Goal: Task Accomplishment & Management: Manage account settings

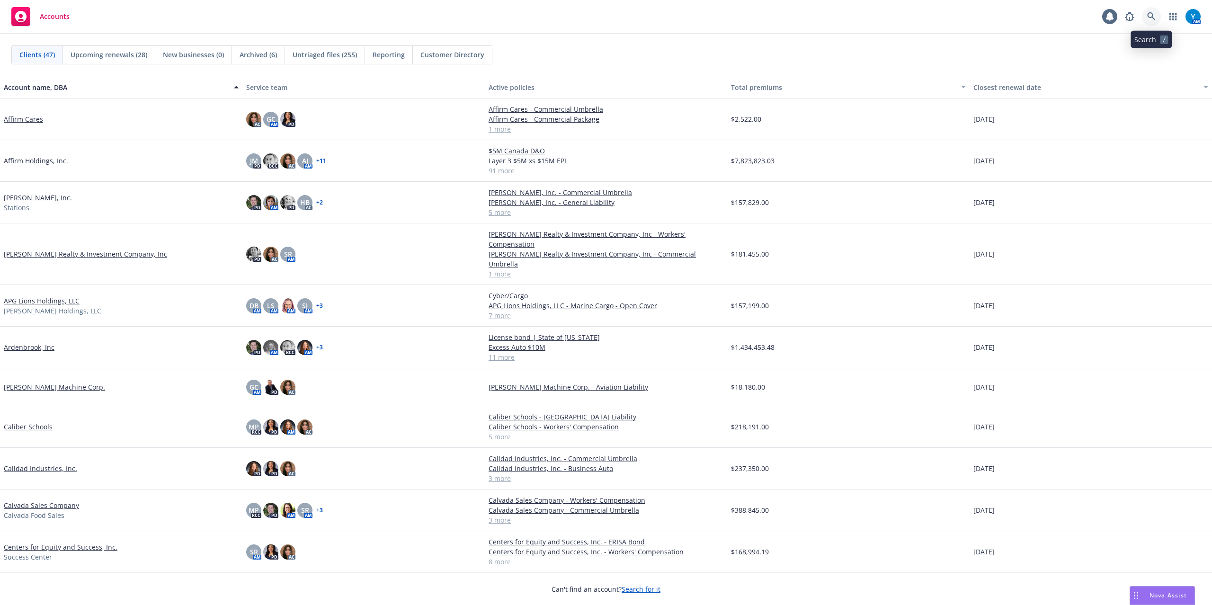
click at [1154, 10] on link at bounding box center [1151, 16] width 19 height 19
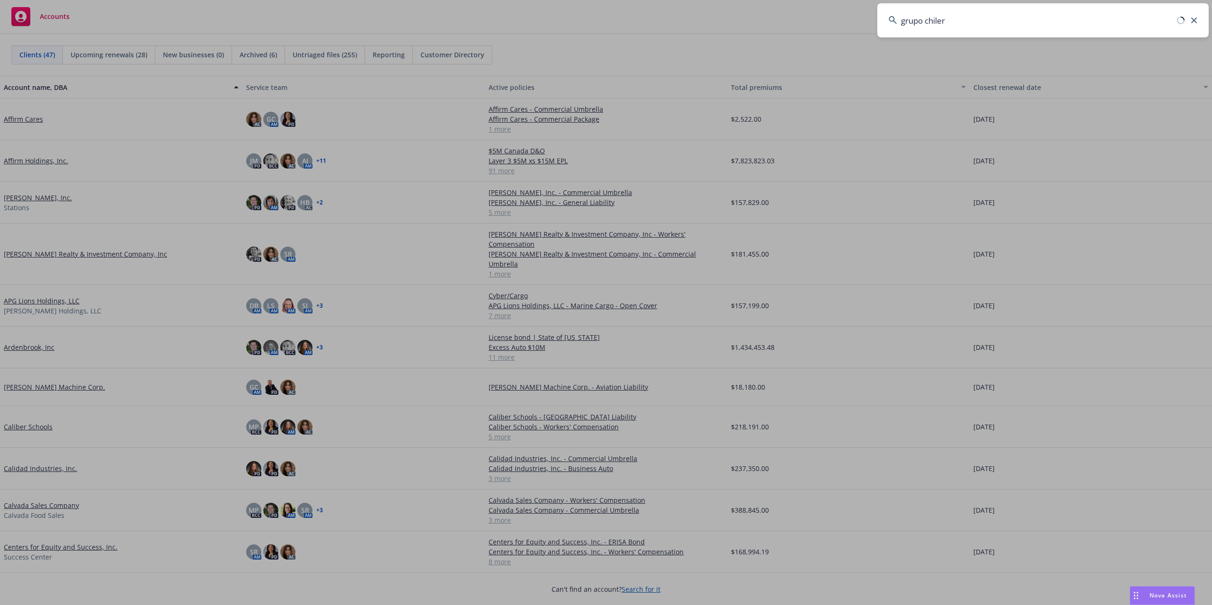
type input "grupo chilero"
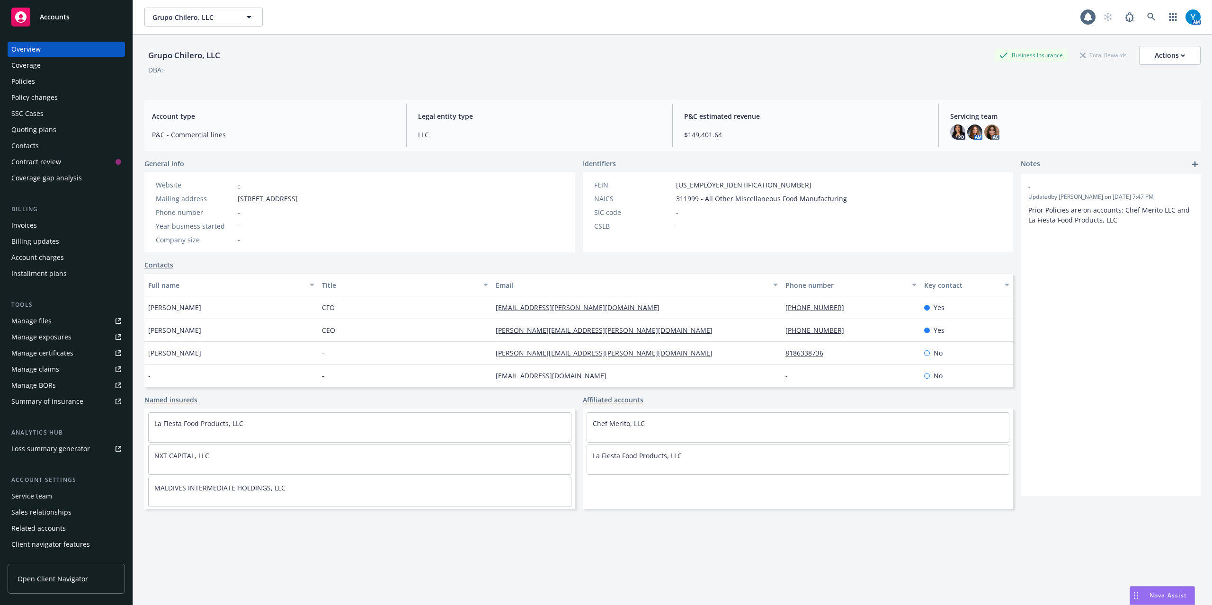
click at [18, 85] on div "Policies" at bounding box center [23, 81] width 24 height 15
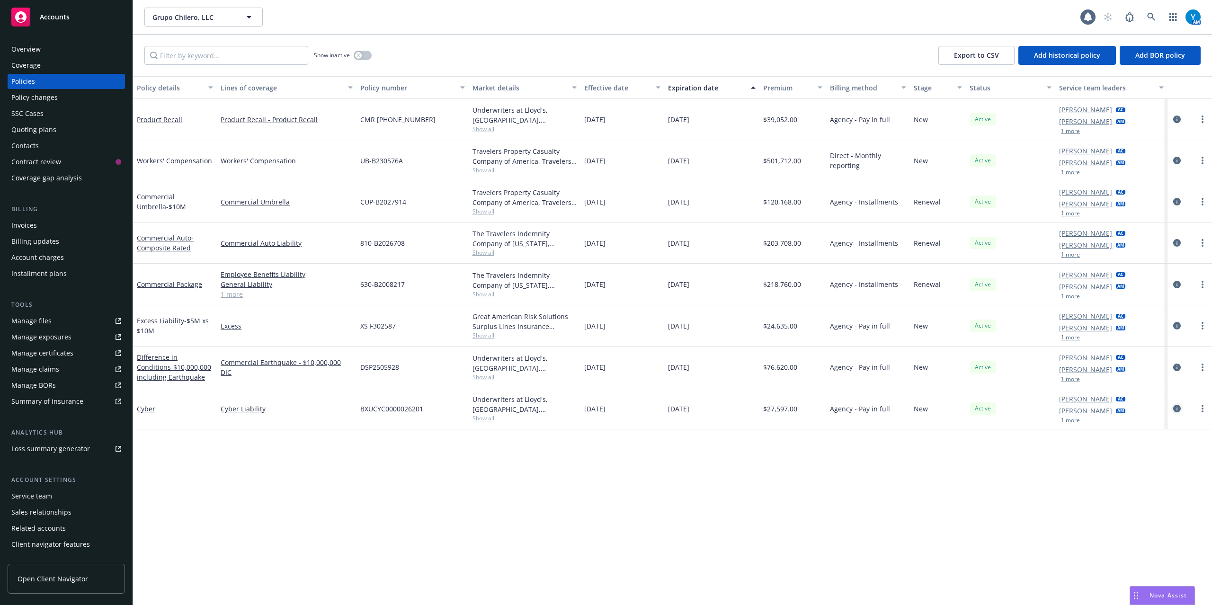
click at [1174, 407] on icon "circleInformation" at bounding box center [1177, 409] width 8 height 8
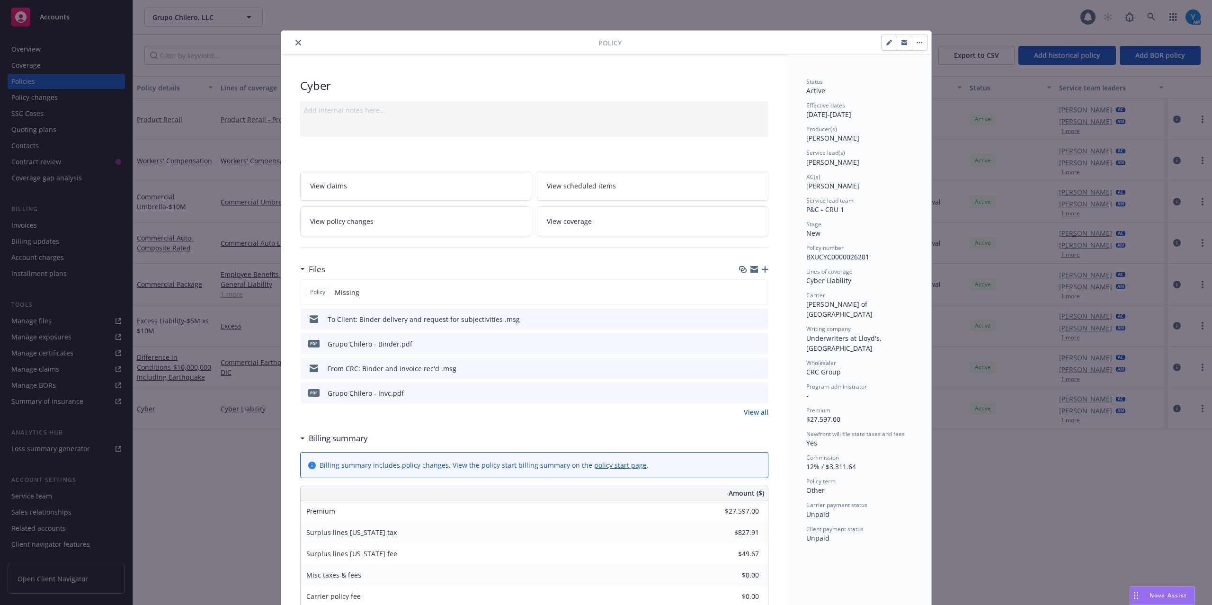
click at [762, 268] on icon "button" at bounding box center [765, 269] width 7 height 7
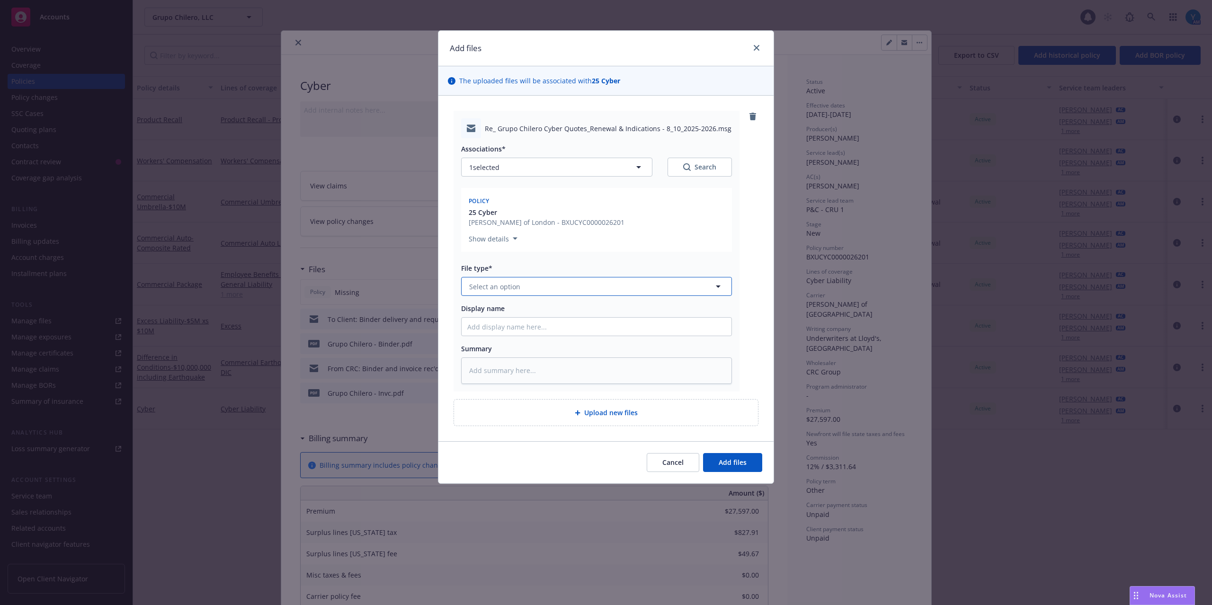
click at [527, 287] on button "Select an option" at bounding box center [596, 286] width 271 height 19
type input "email"
click at [555, 316] on div "Email" at bounding box center [596, 313] width 259 height 14
click at [555, 328] on input "Display name" at bounding box center [597, 327] width 270 height 18
type textarea "x"
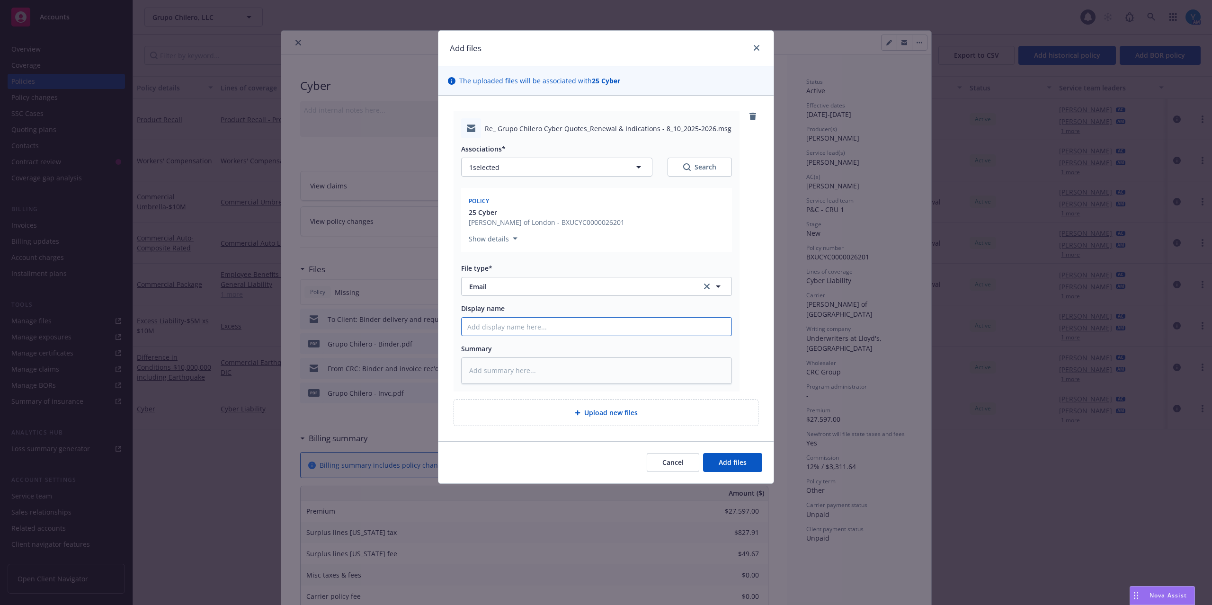
type input "F"
type textarea "x"
type input "Fr"
type textarea "x"
type input "Fro"
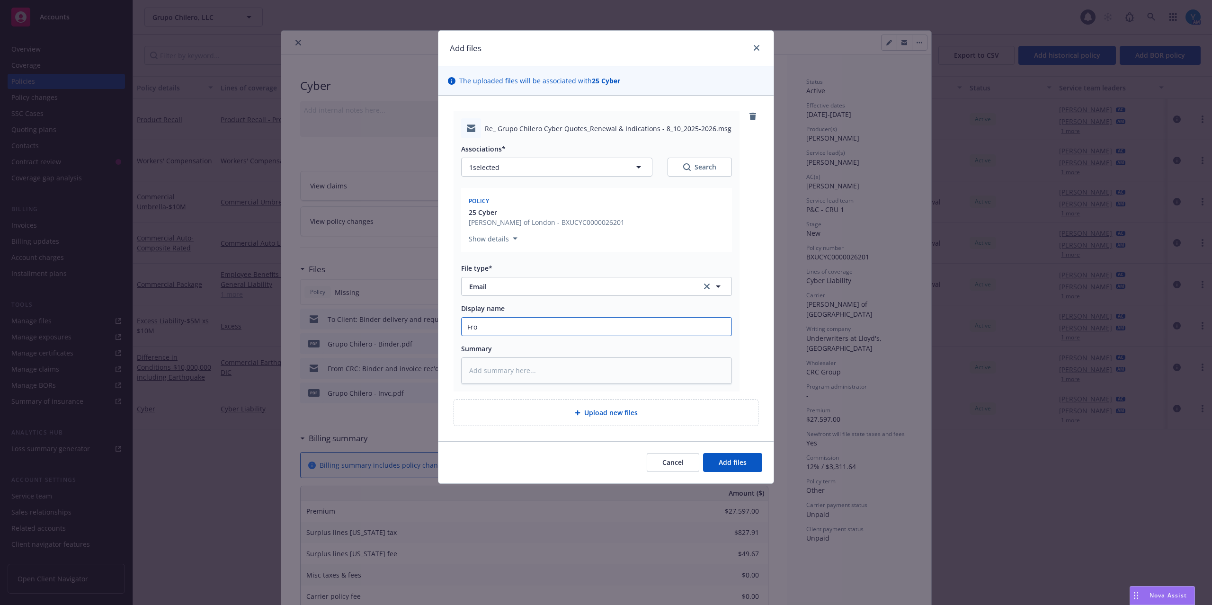
type textarea "x"
type input "From"
type textarea "x"
type input "From"
type textarea "x"
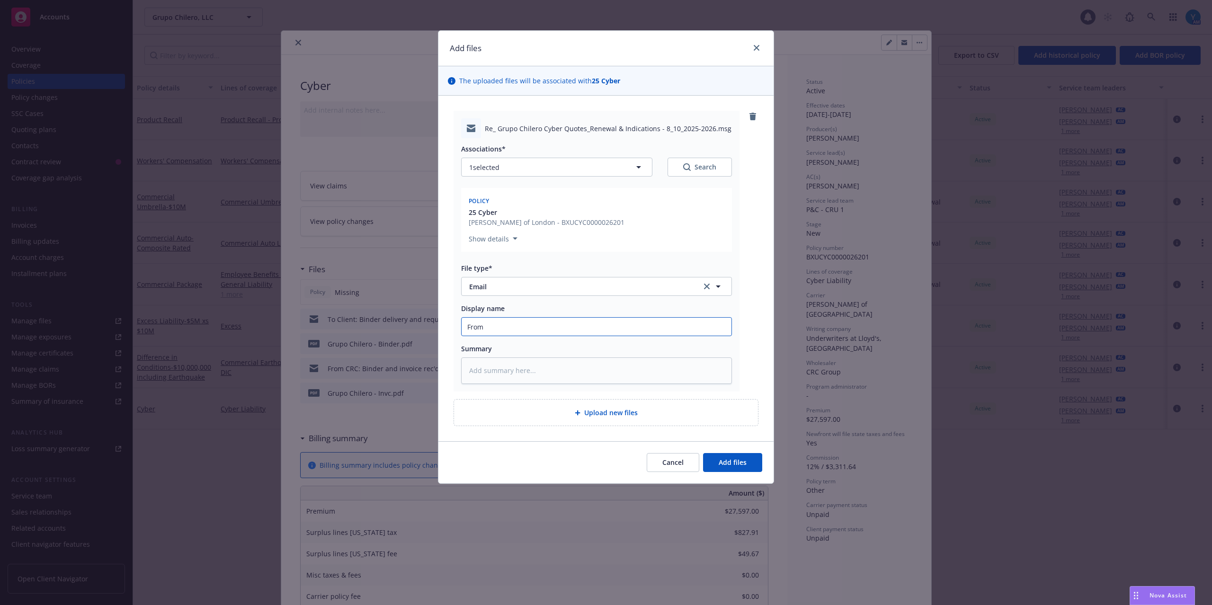
type input "From C"
type textarea "x"
type input "From Cl"
type textarea "x"
type input "From Cli"
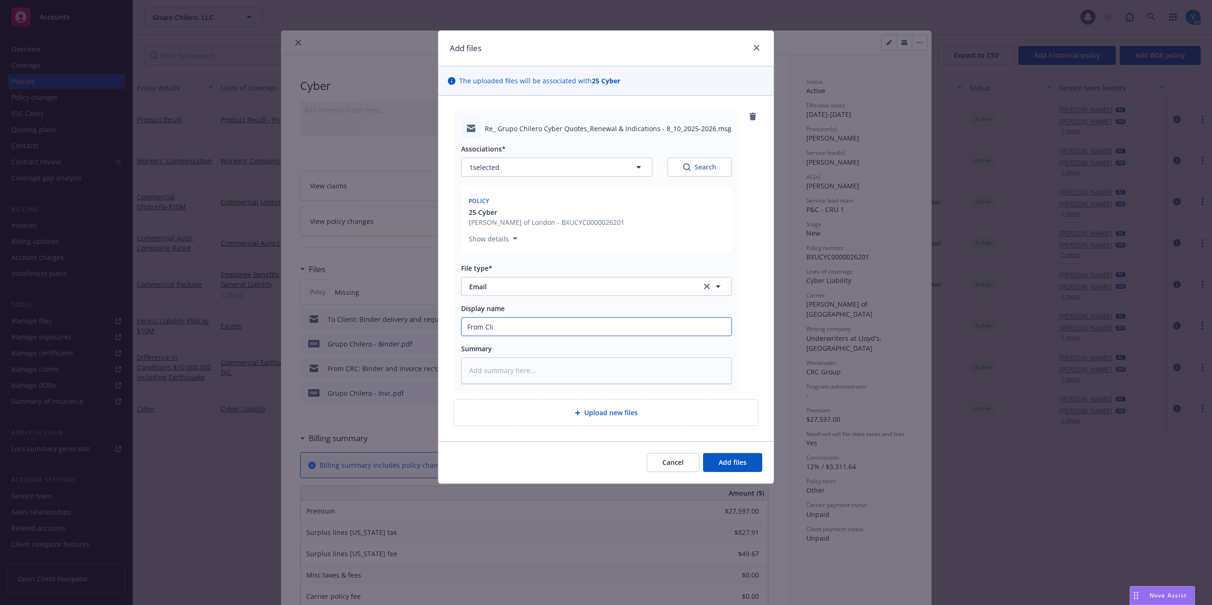
type textarea "x"
type input "From Clie"
type textarea "x"
type input "From Clien"
type textarea "x"
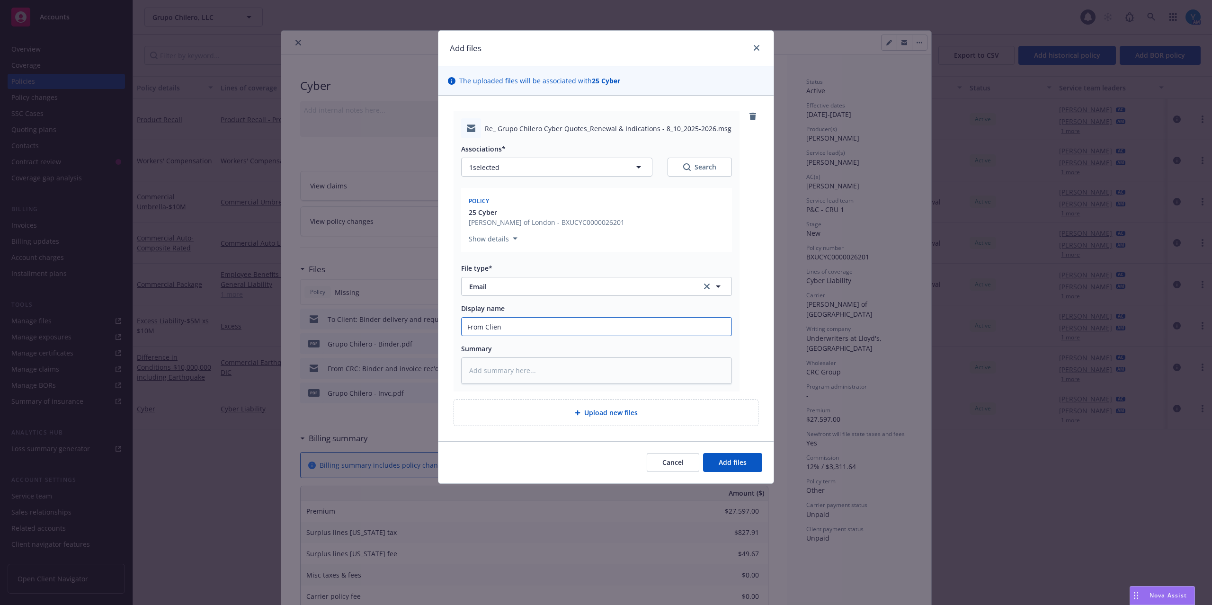
type input "From Client"
type textarea "x"
type input "From Client:"
type textarea "x"
type input "From Client:"
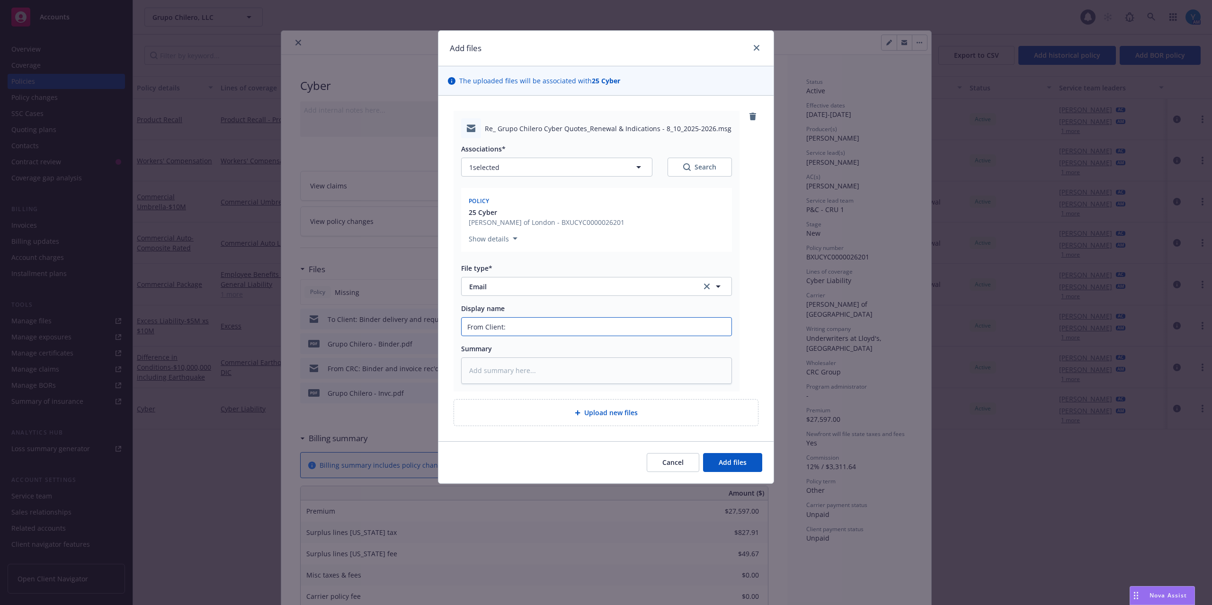
type textarea "x"
type input "From Client: l"
type textarea "x"
type input "From Client: lo"
type textarea "x"
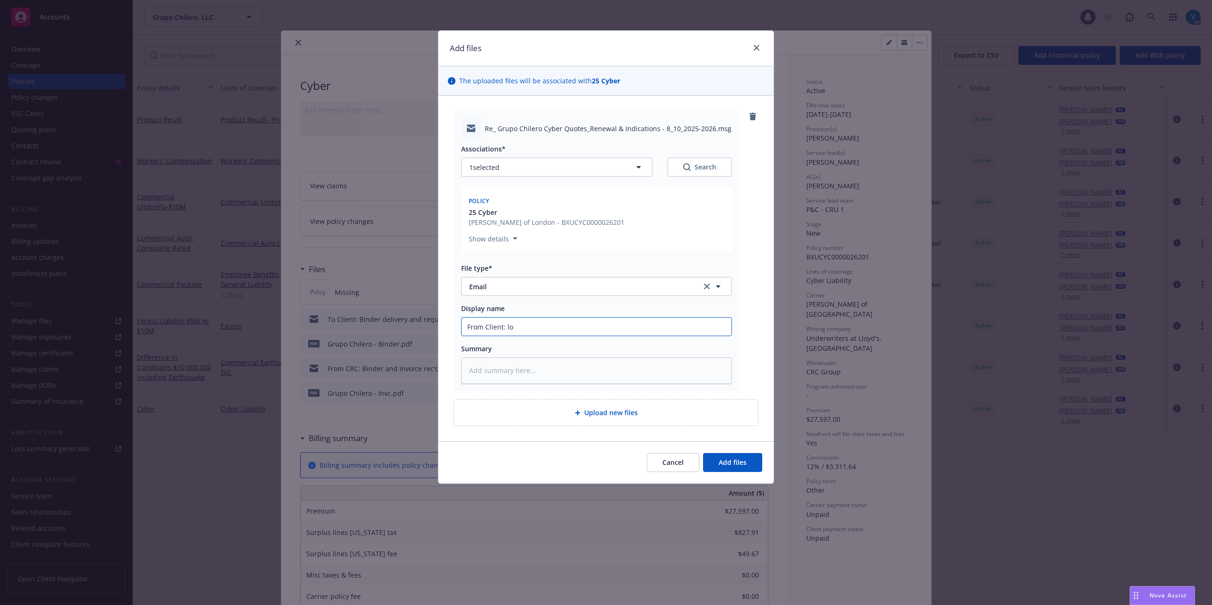
type input "From Client: los"
type textarea "x"
type input "From Client: lo"
type textarea "x"
type input "From Client: l"
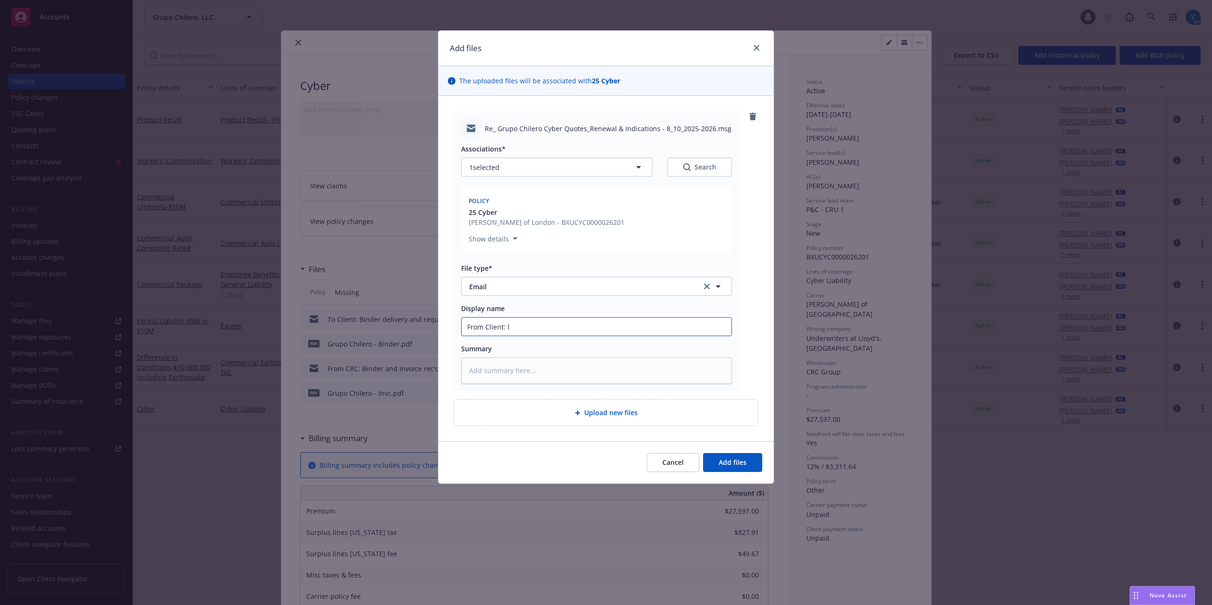
type textarea "x"
type input "From Client:"
type textarea "x"
type input "From Client: C"
type textarea "x"
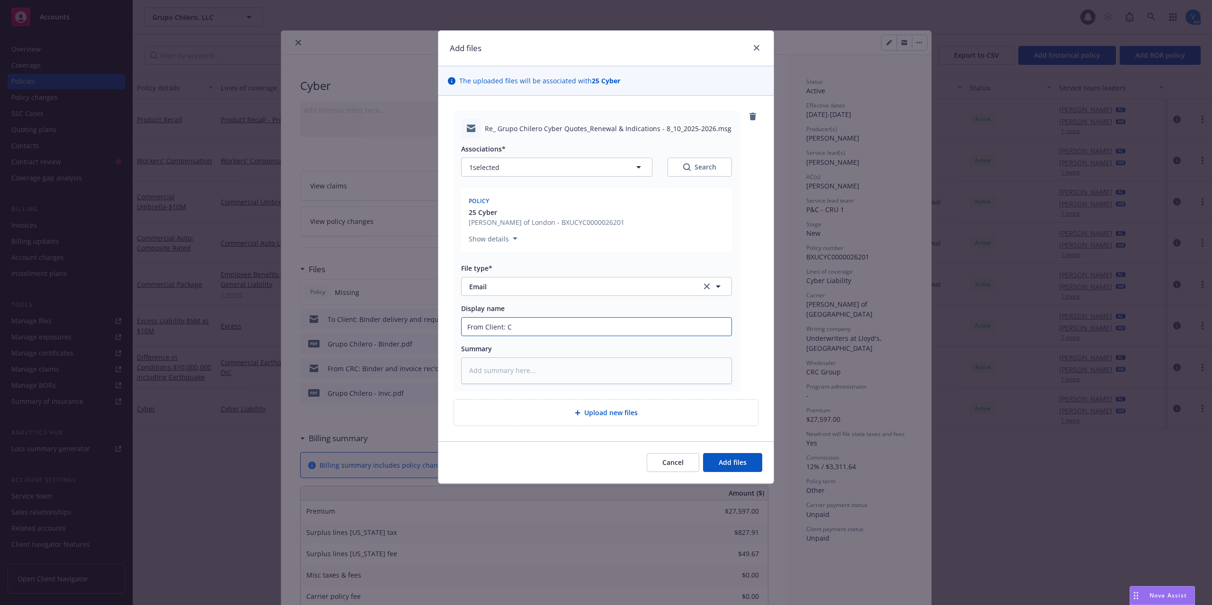
type input "From Client: Cy"
type textarea "x"
type input "From Client: Cyb"
type textarea "x"
type input "From Client: Cybe"
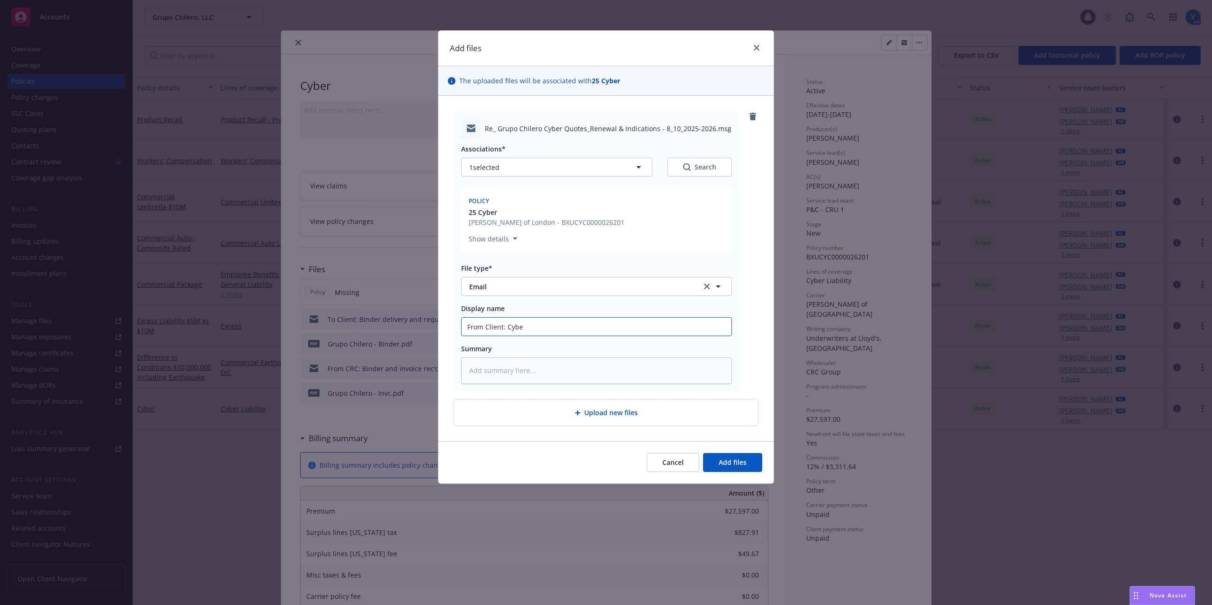
type textarea "x"
type input "From Client: Cyber"
type textarea "x"
type input "From Client: Cyber l"
type textarea "x"
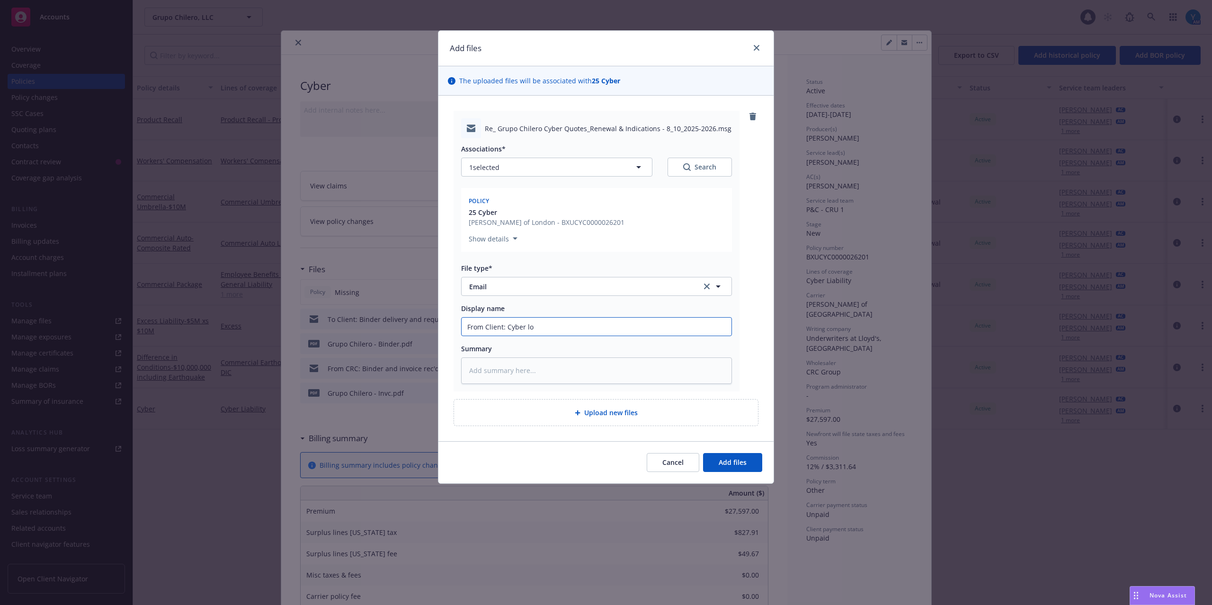
type input "From Client: Cyber los"
type textarea "x"
type input "From Client: Cyber loss"
type textarea "x"
type input "From Client: Cyber loss"
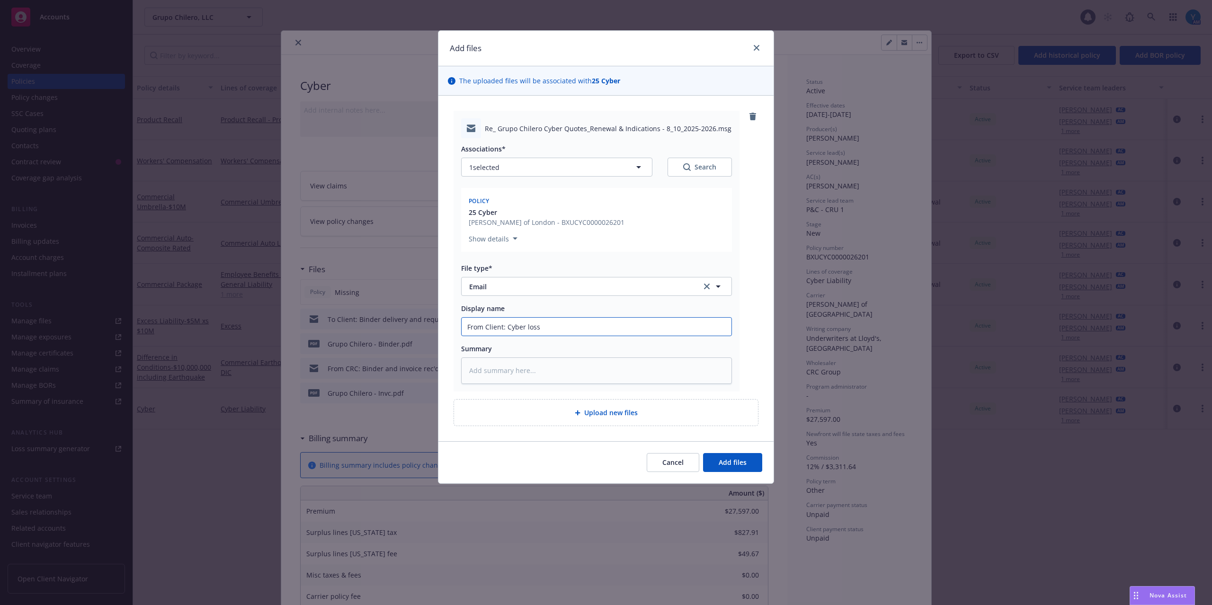
type textarea "x"
type input "From Client: Cyber loss r"
type textarea "x"
type input "From Client: Cyber loss ru"
type textarea "x"
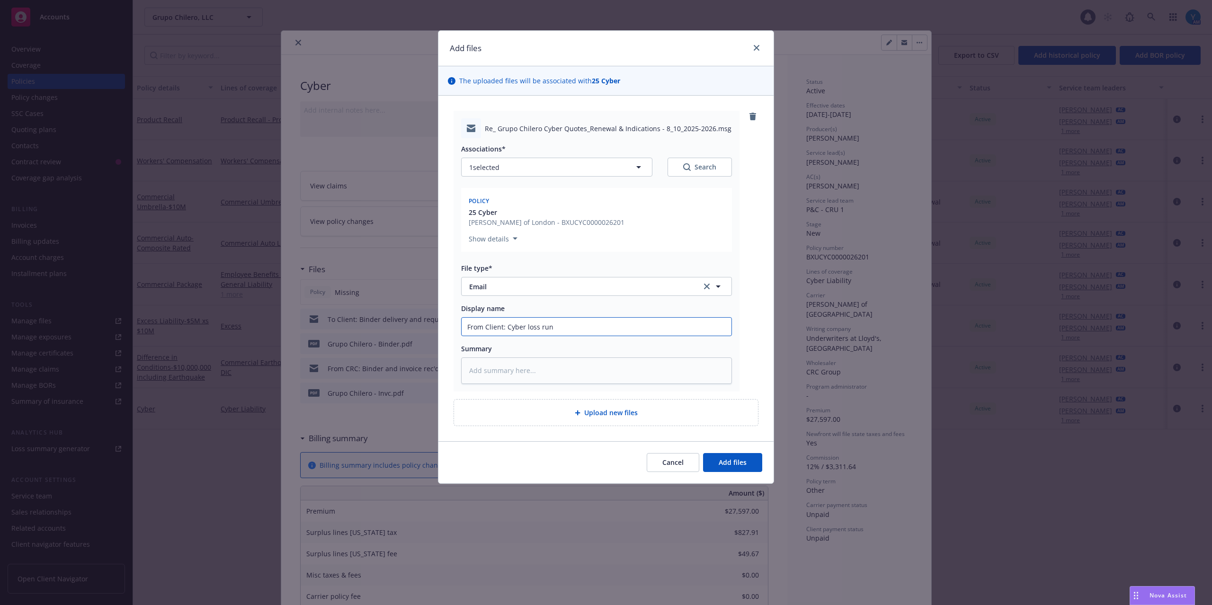
type input "From Client: Cyber loss runs"
type textarea "x"
type input "From Client: Cyber loss runs"
type textarea "x"
type input "From Client: Cyber loss runs a"
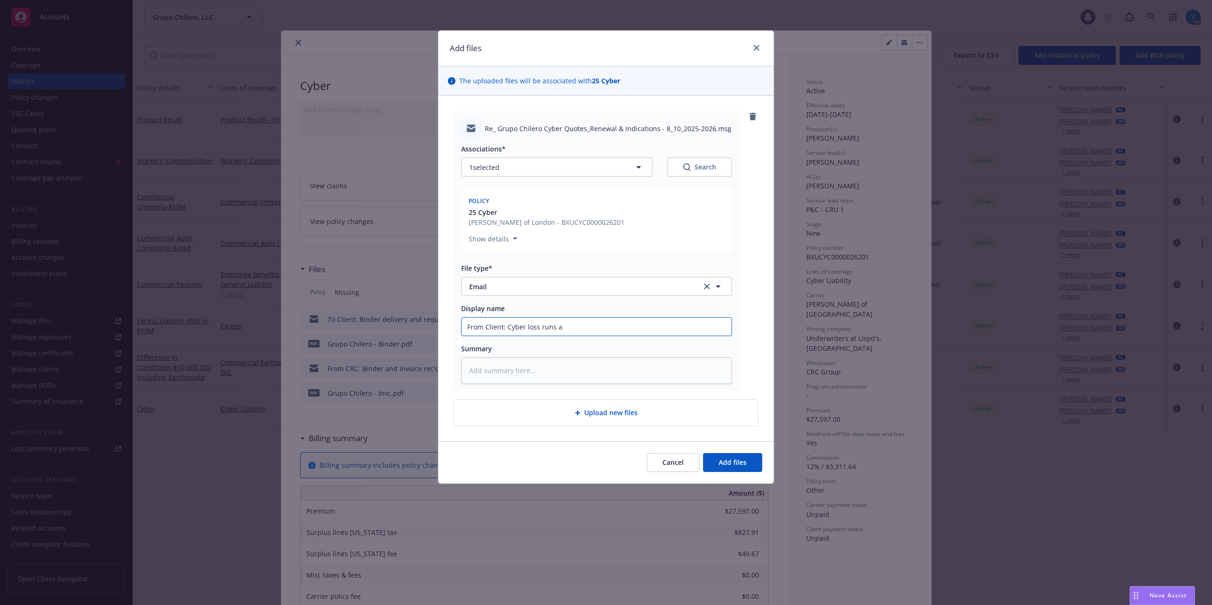
type textarea "x"
type input "From Client: Cyber loss runs and"
type textarea "x"
type input "From Client: Cyber loss runs and"
type textarea "x"
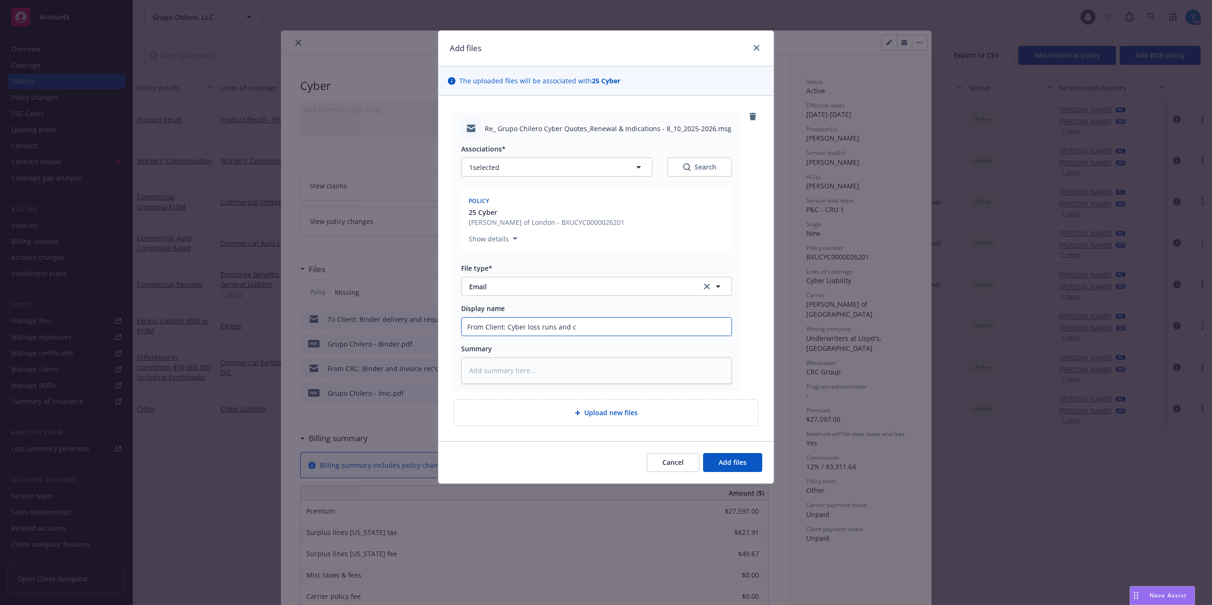
type input "From Client: Cyber loss runs and co"
type textarea "x"
type input "From Client: Cyber loss runs and conf"
type textarea "x"
type input "From Client: Cyber loss runs and confdi"
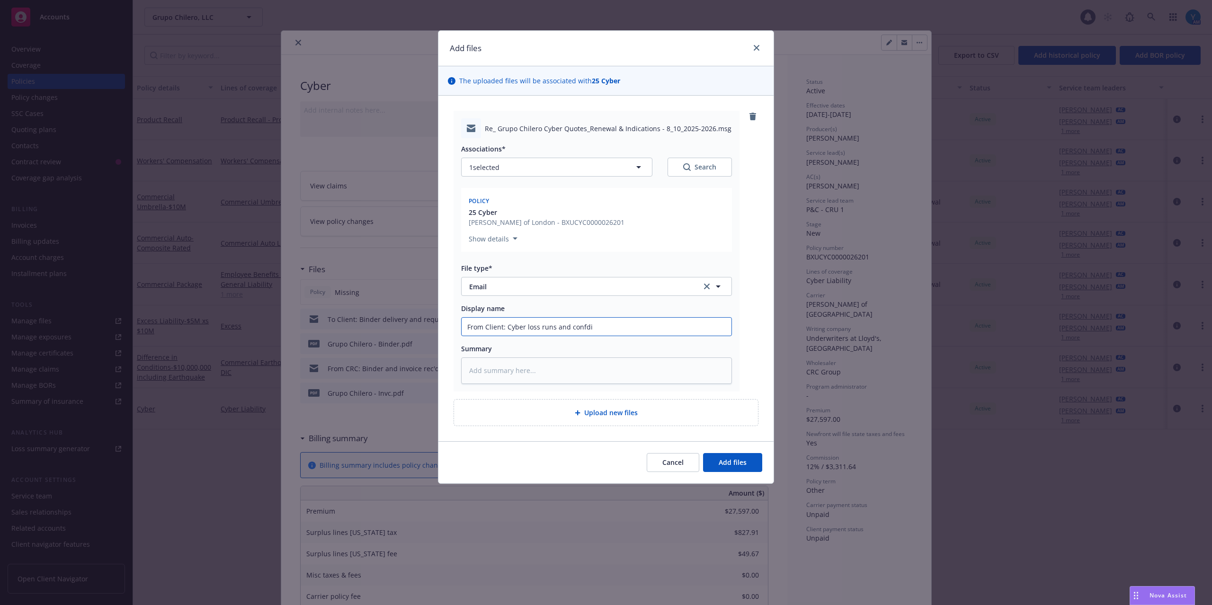
type textarea "x"
type input "From Client: Cyber loss runs and confdir"
type textarea "x"
type input "From Client: Cyber loss runs and confdirm"
type textarea "x"
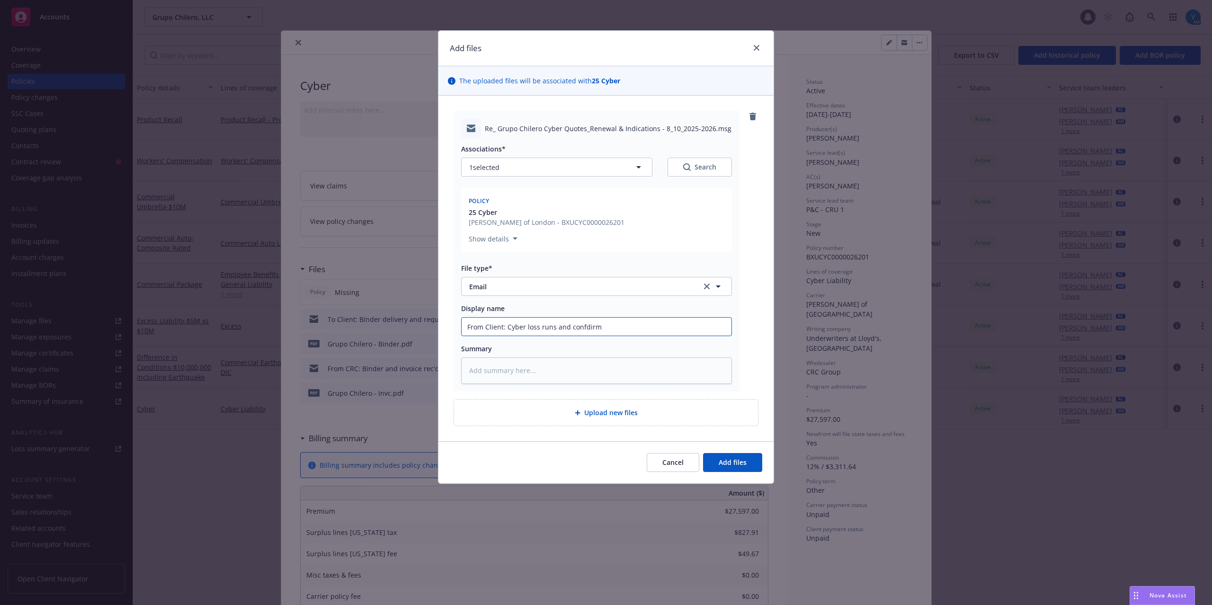
type input "From Client: Cyber loss runs and confdir"
type textarea "x"
type input "From Client: Cyber loss runs and confdi"
type textarea "x"
type input "From Client: Cyber loss runs and confd"
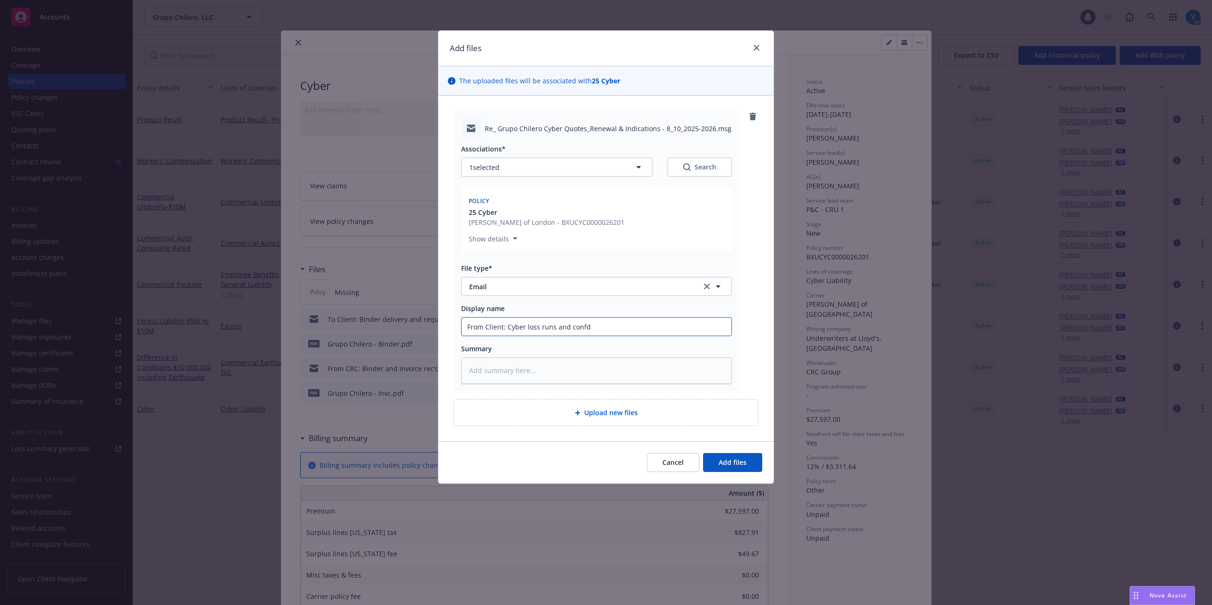
type textarea "x"
type input "From Client: Cyber loss runs and conf"
type textarea "x"
type input "From Client: Cyber loss runs and confi"
type textarea "x"
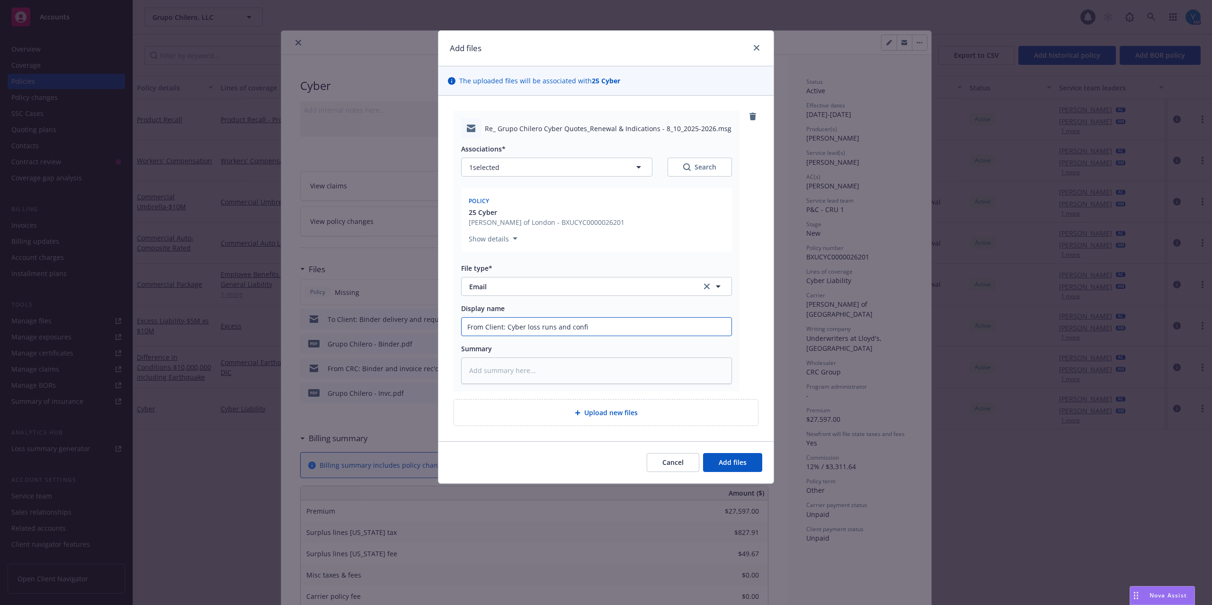
type input "From Client: Cyber loss runs and confir"
type textarea "x"
type input "From Client: Cyber loss runs and confirma"
type textarea "x"
type input "From Client: Cyber loss runs and confirmat"
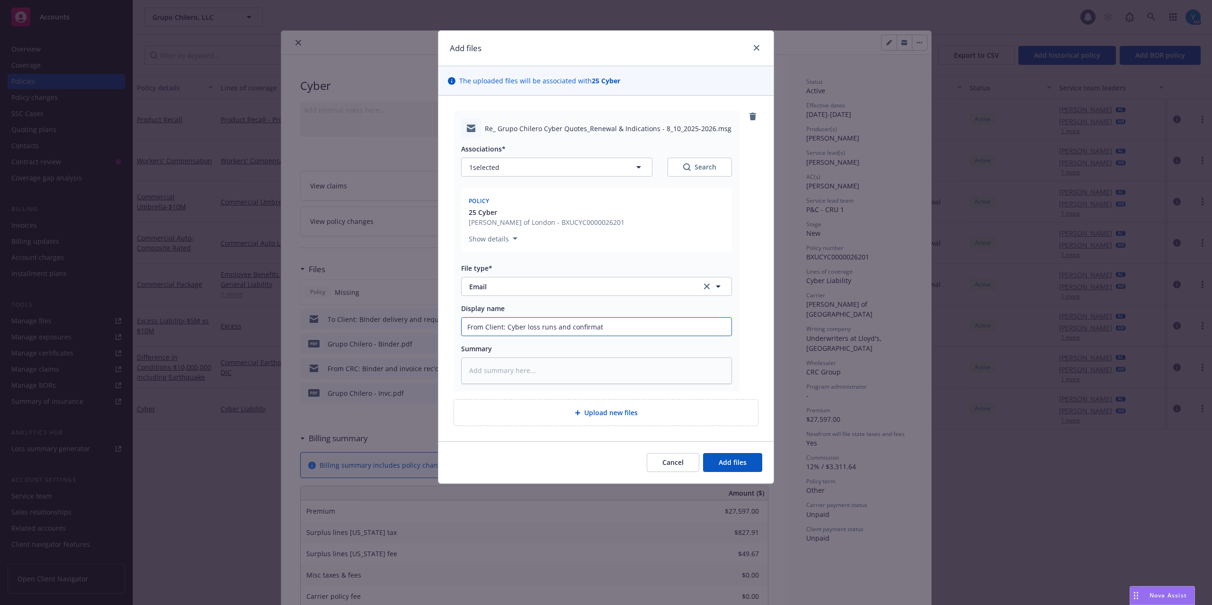
type textarea "x"
type input "From Client: Cyber loss runs and confirmati"
type textarea "x"
type input "From Client: Cyber loss runs and confirmatio"
type textarea "x"
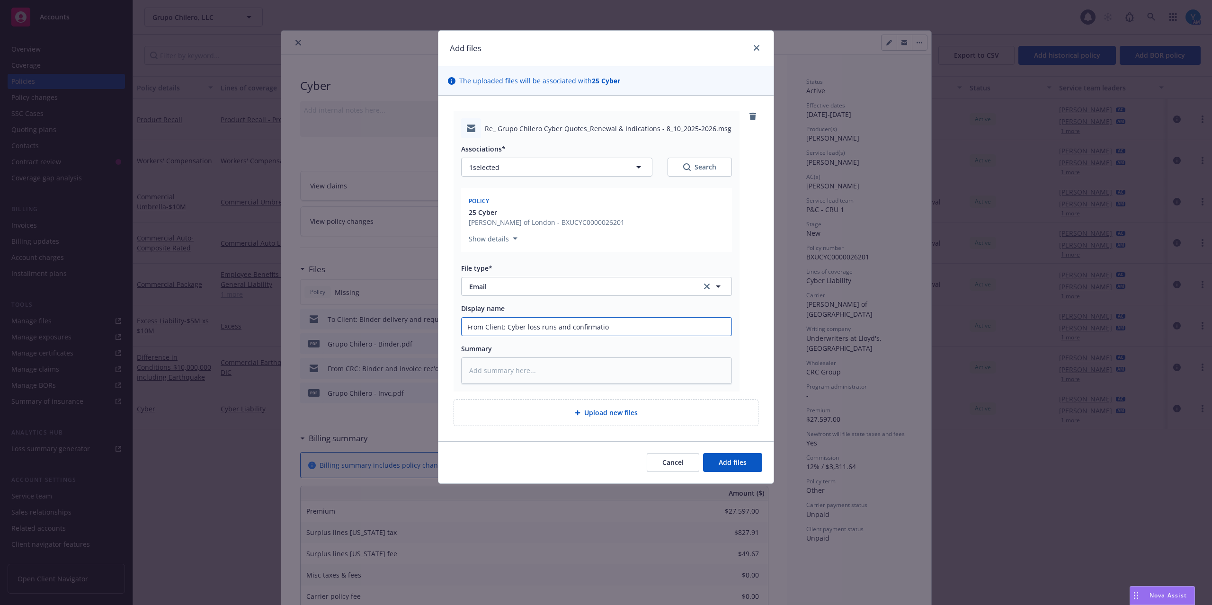
type input "From Client: Cyber loss runs and confirmation"
type textarea "x"
type input "From Client: Cyber loss runs and confirmation"
type textarea "x"
type input "From Client: Cyber loss runs and confirmation D"
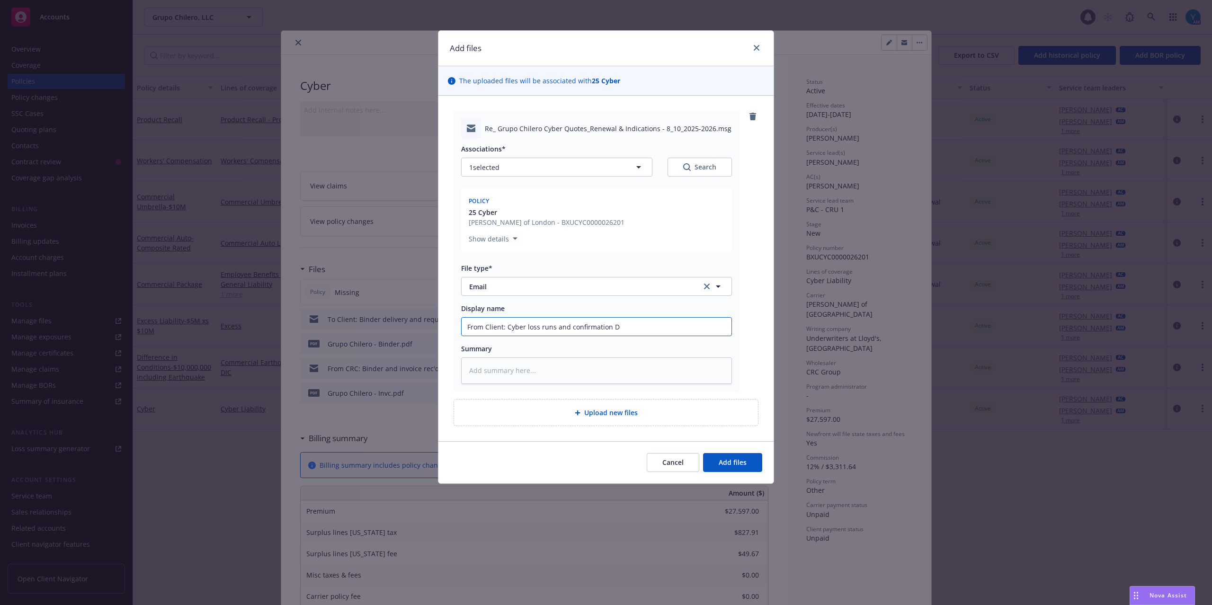
type textarea "x"
type input "From Client: Cyber loss runs and confirmation Do"
type textarea "x"
type input "From Client: Cyber loss runs and confirmation Doc"
type textarea "x"
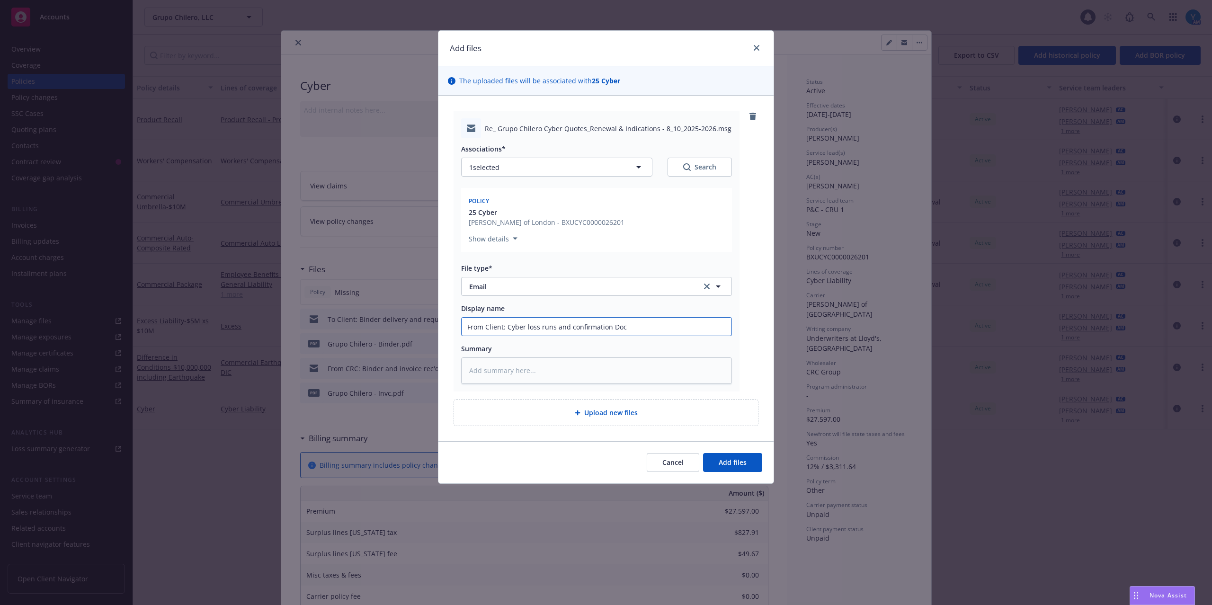
type input "From Client: Cyber loss runs and confirmation Docu"
type textarea "x"
type input "From Client: Cyber loss runs and confirmation DocuS"
type textarea "x"
type input "From Client: Cyber loss runs and confirmation DocuSi"
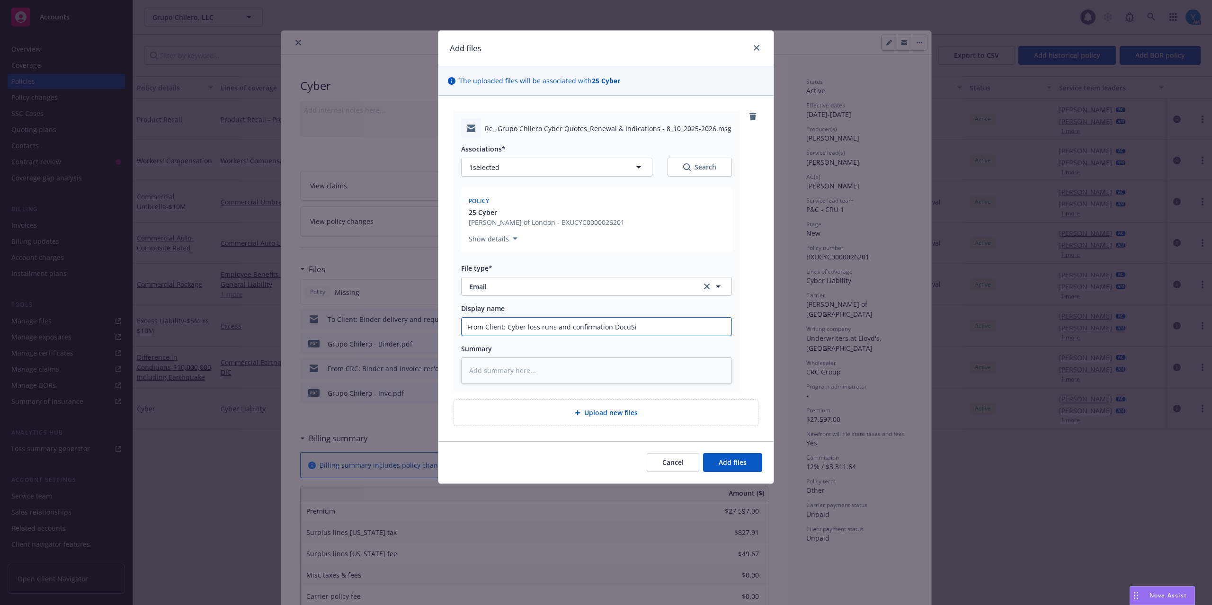
type textarea "x"
type input "From Client: Cyber loss runs and confirmation DocuSig"
type textarea "x"
type input "From Client: Cyber loss runs and confirmation DocuSign"
type textarea "x"
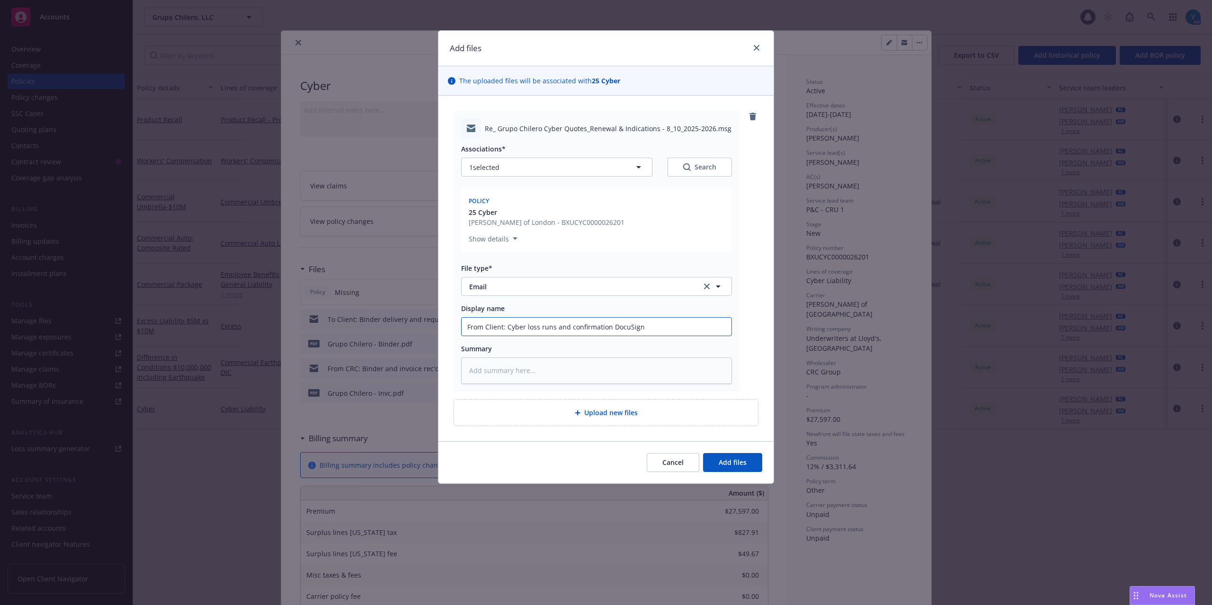
type input "From Client: Cyber loss runs and confirmation DocuSign"
type textarea "x"
type input "From Client: Cyber loss runs and confirmation DocuSign b"
type textarea "x"
type input "From Client: Cyber loss runs and confirmation DocuSign be"
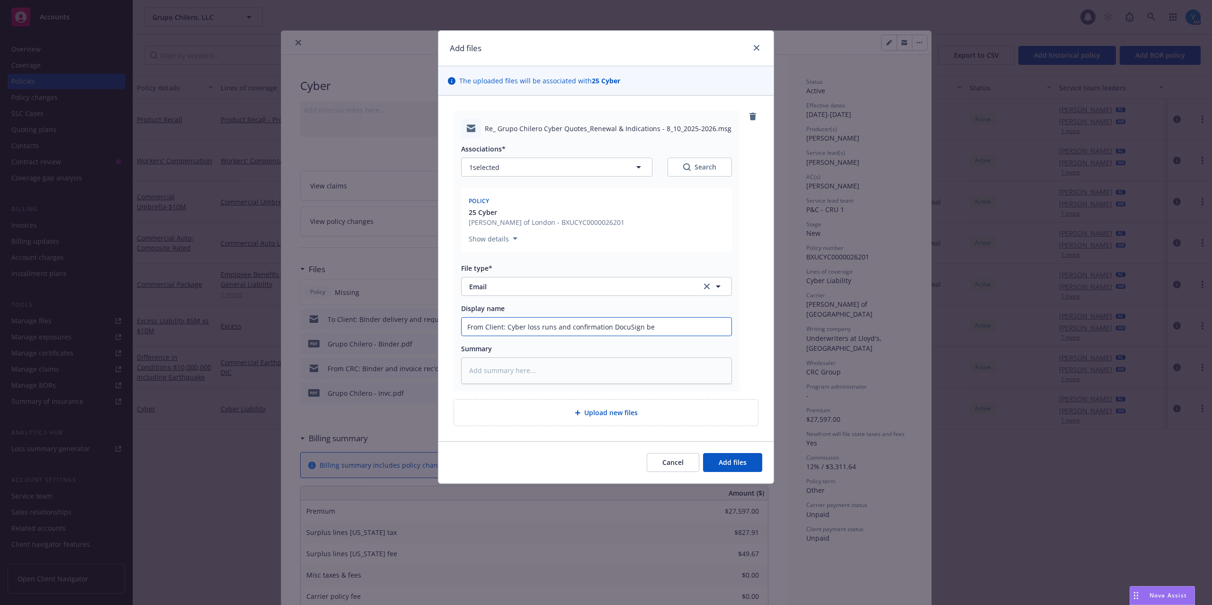
type textarea "x"
type input "From Client: Cyber loss runs and confirmation DocuSign bei"
type textarea "x"
type input "From Client: Cyber loss runs and confirmation DocuSign bein"
type textarea "x"
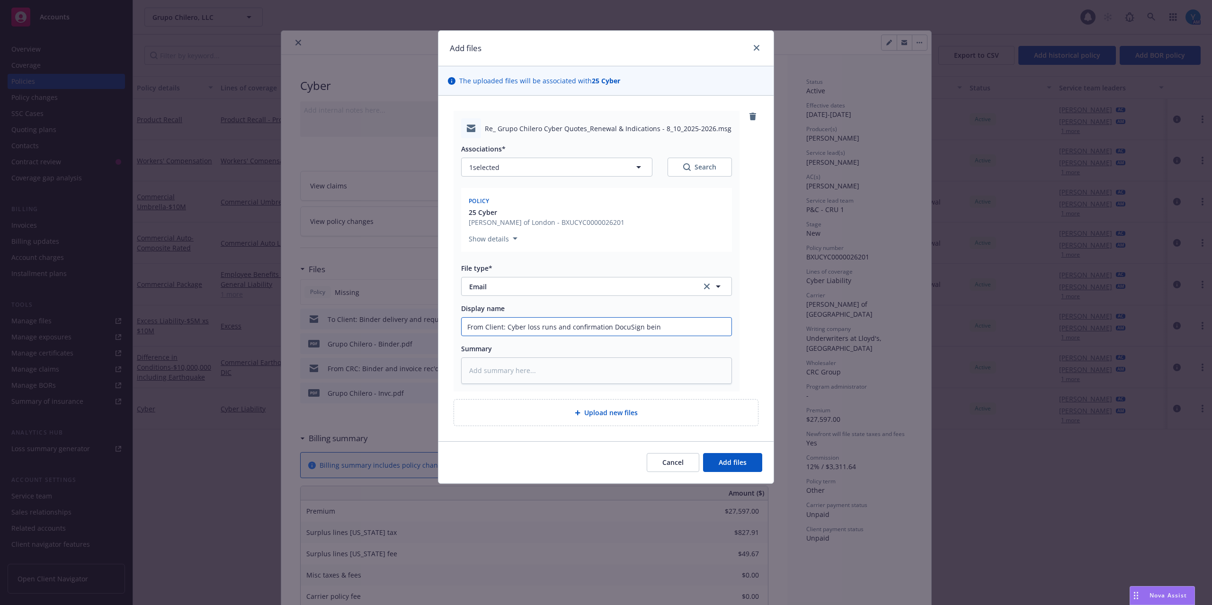
type input "From Client: Cyber loss runs and confirmation DocuSign being"
type textarea "x"
type input "From Client: Cyber loss runs and confirmation DocuSign being"
type textarea "x"
type input "From Client: Cyber loss runs and confirmation DocuSign being s"
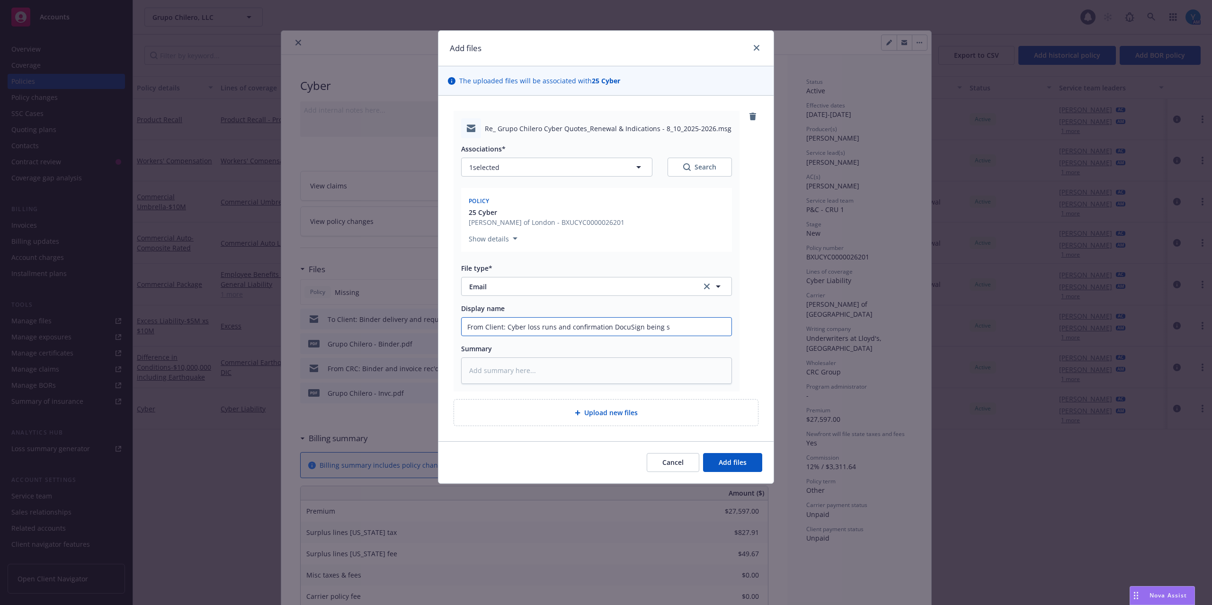
type textarea "x"
type input "From Client: Cyber loss runs and confirmation DocuSign being si"
type textarea "x"
type input "From Client: Cyber loss runs and confirmation DocuSign being sig"
type textarea "x"
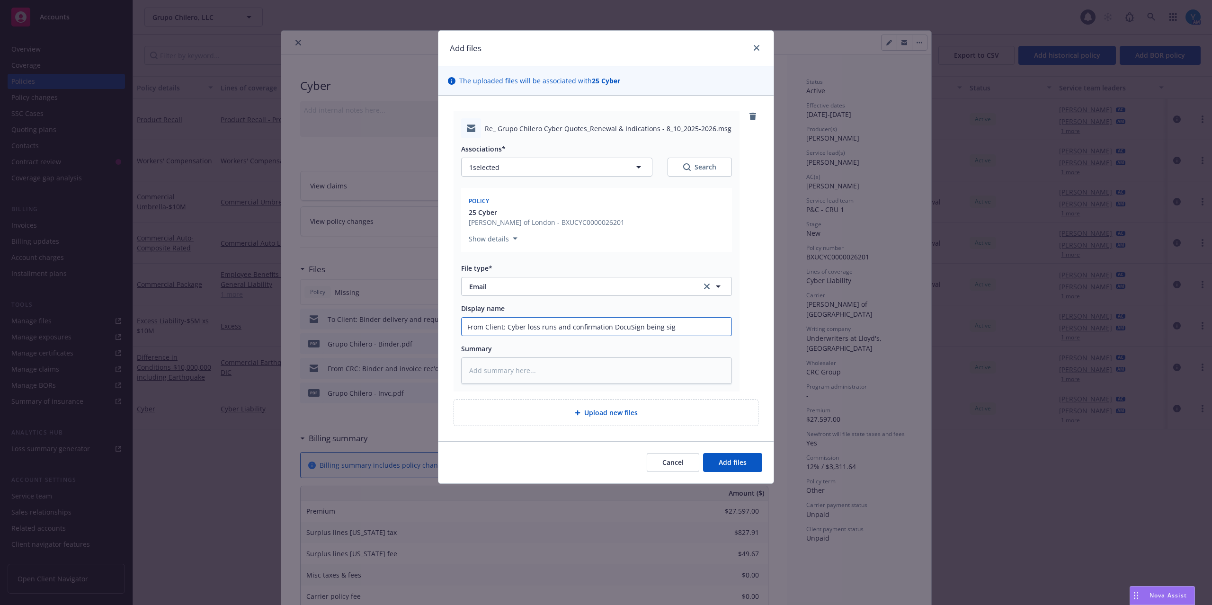
type input "From Client: Cyber loss runs and confirmation DocuSign being sign"
type textarea "x"
type input "From Client: Cyber loss runs and confirmation DocuSign being signe"
type textarea "x"
type input "From Client: Cyber loss runs and confirmation DocuSign being signed"
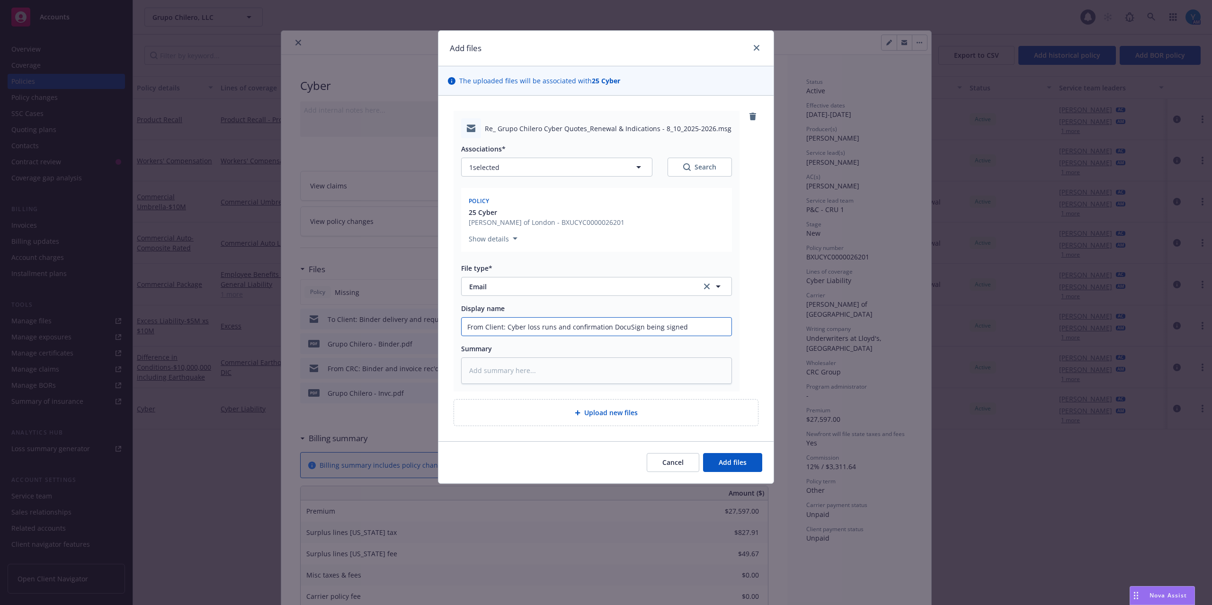
type textarea "x"
type input "From Client: Cyber loss runs and confirmation DocuSign being signed"
click at [510, 326] on input "From Client: Cyber loss runs and confirmation DocuSign being signed" at bounding box center [597, 327] width 270 height 18
click at [510, 327] on input "From Client: Cyber loss runs and confirmation DocuSign being signed" at bounding box center [597, 327] width 270 height 18
click at [508, 326] on input "From Client: Cyber loss runs and confirmation DocuSign being signed" at bounding box center [597, 327] width 270 height 18
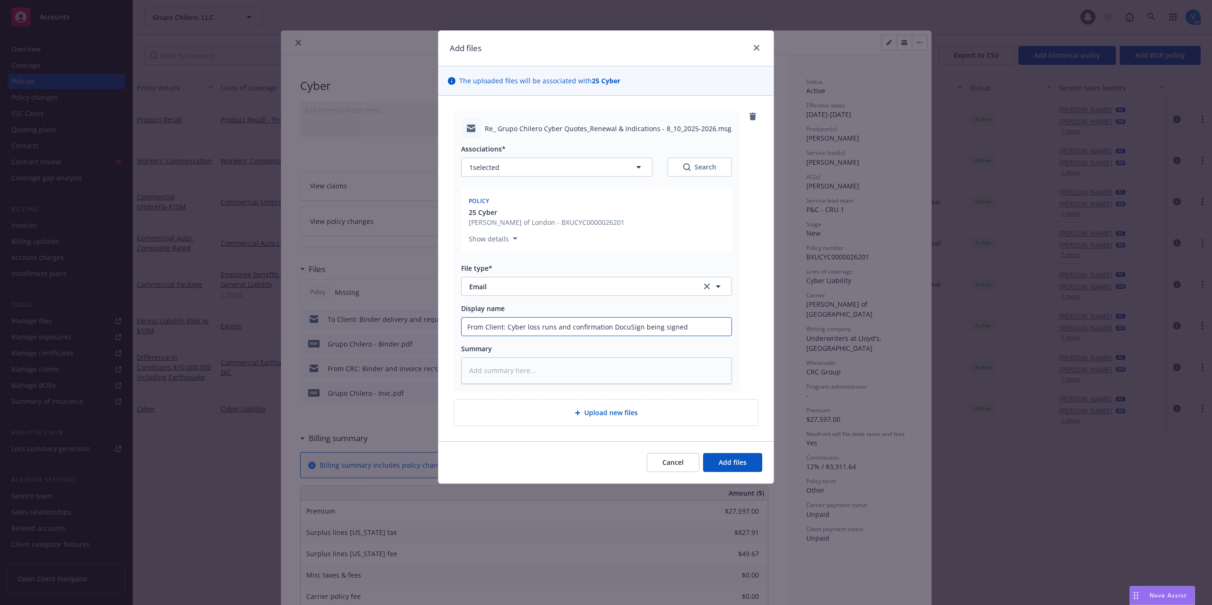
click at [510, 327] on input "From Client: Cyber loss runs and confirmation DocuSign being signed" at bounding box center [597, 327] width 270 height 18
click at [505, 327] on input "From Client: Cyber loss runs and confirmation DocuSign being signed" at bounding box center [597, 327] width 270 height 18
type textarea "x"
type input "From Client: R Cyber loss runs and confirmation DocuSign being signed"
type textarea "x"
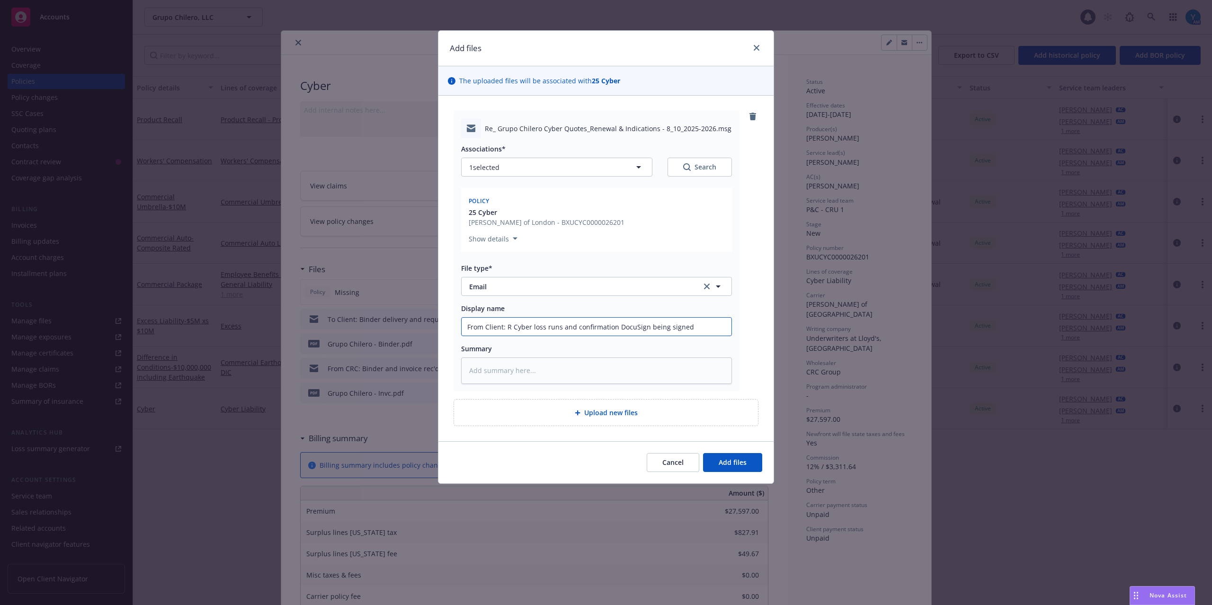
type input "From Client: Re Cyber loss runs and confirmation DocuSign being signed"
type textarea "x"
type input "From Client: Req Cyber loss runs and confirmation DocuSign being signed"
type textarea "x"
type input "From Client: Requ Cyber loss runs and confirmation DocuSign being signed"
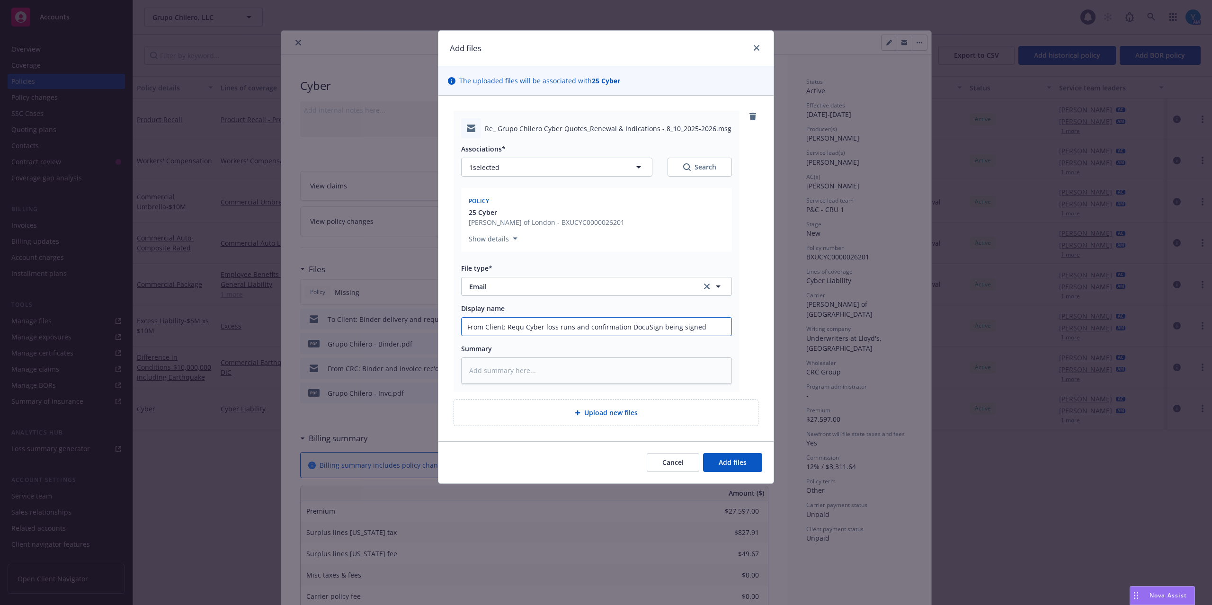
type textarea "x"
type input "From Client: Reque Cyber loss runs and confirmation DocuSign being signed"
type textarea "x"
type input "From Client: Reques Cyber loss runs and confirmation DocuSign being signed"
type textarea "x"
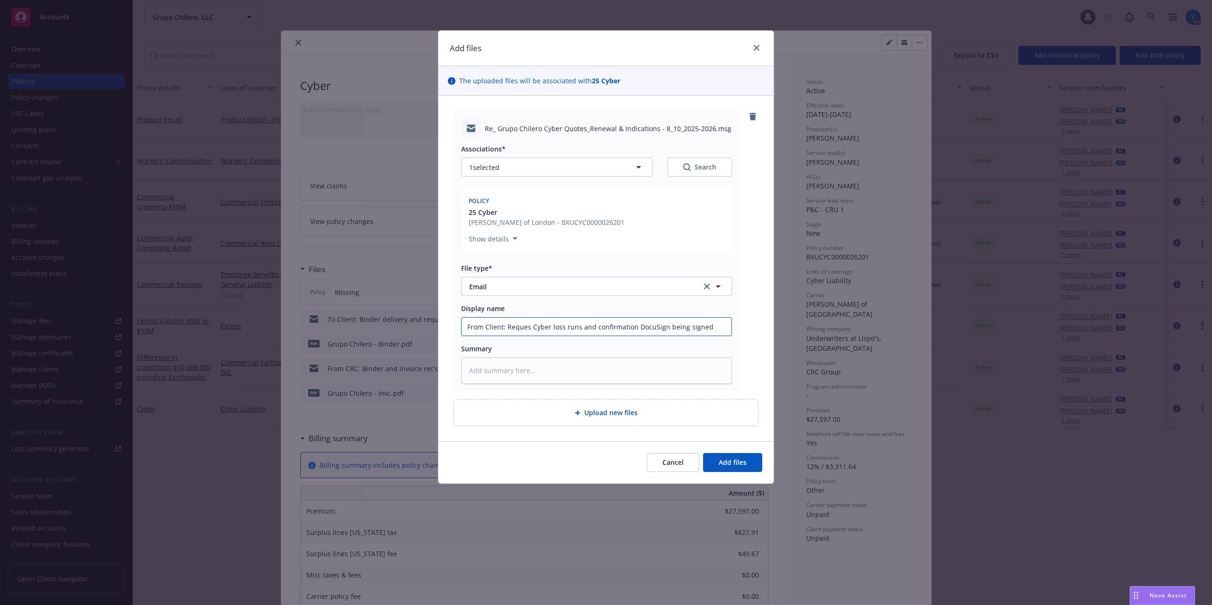
type input "From Client: Request Cyber loss runs and confirmation DocuSign being signed"
type textarea "x"
type input "From Client: Requeste Cyber loss runs and confirmation DocuSign being signed"
type textarea "x"
type input "From Client: Requested Cyber loss runs and confirmation DocuSign being signed"
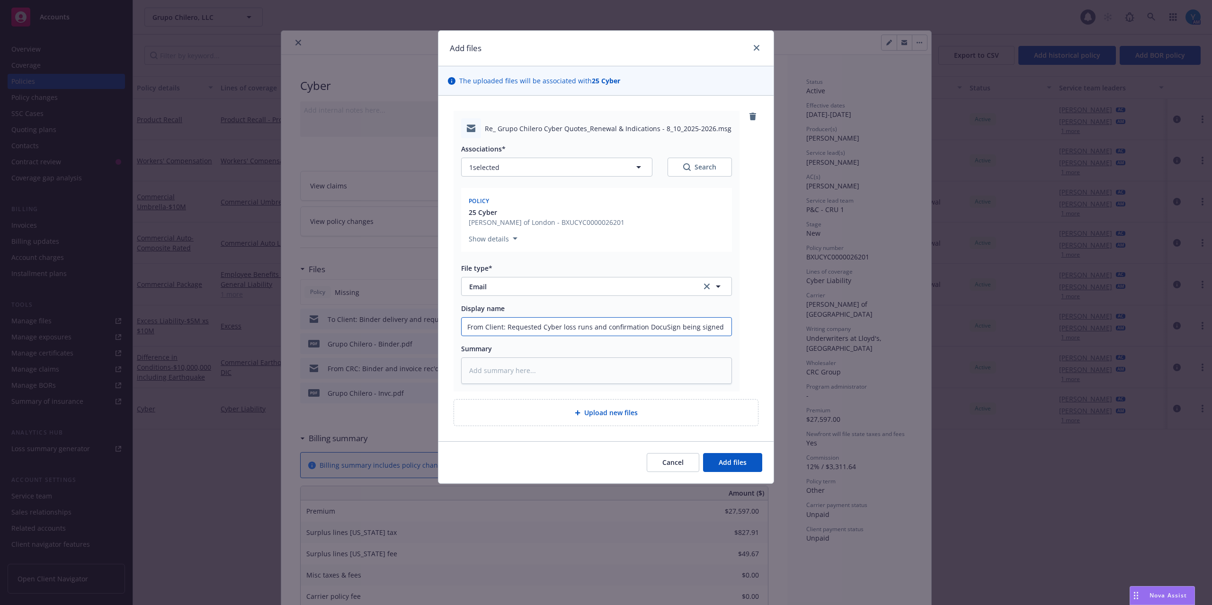
type textarea "x"
type input "From Client: Requested Cyber loss runs and confirmation DocuSign being signed"
type textarea "x"
type input "From Client: Requested s Cyber loss runs and confirmation DocuSign being signed"
type textarea "x"
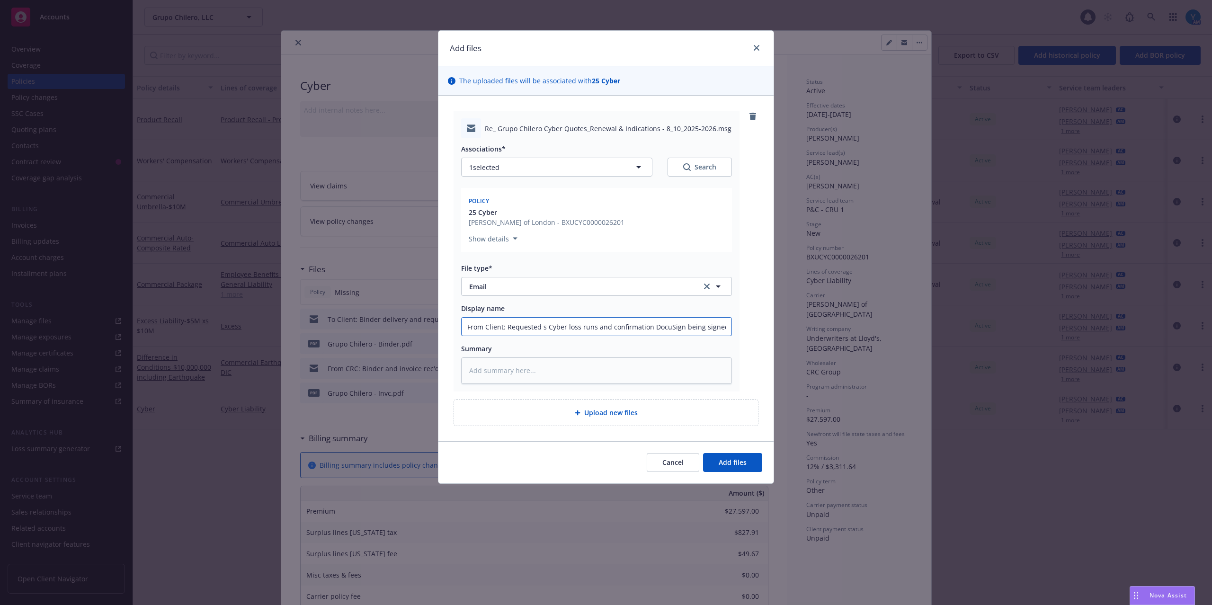
type input "From Client: Requested su Cyber loss runs and confirmation DocuSign being signed"
type textarea "x"
type input "From Client: Requested sub Cyber loss runs and confirmation DocuSign being sign…"
type textarea "x"
type input "From Client: Requested subje Cyber loss runs and confirmation DocuSign being si…"
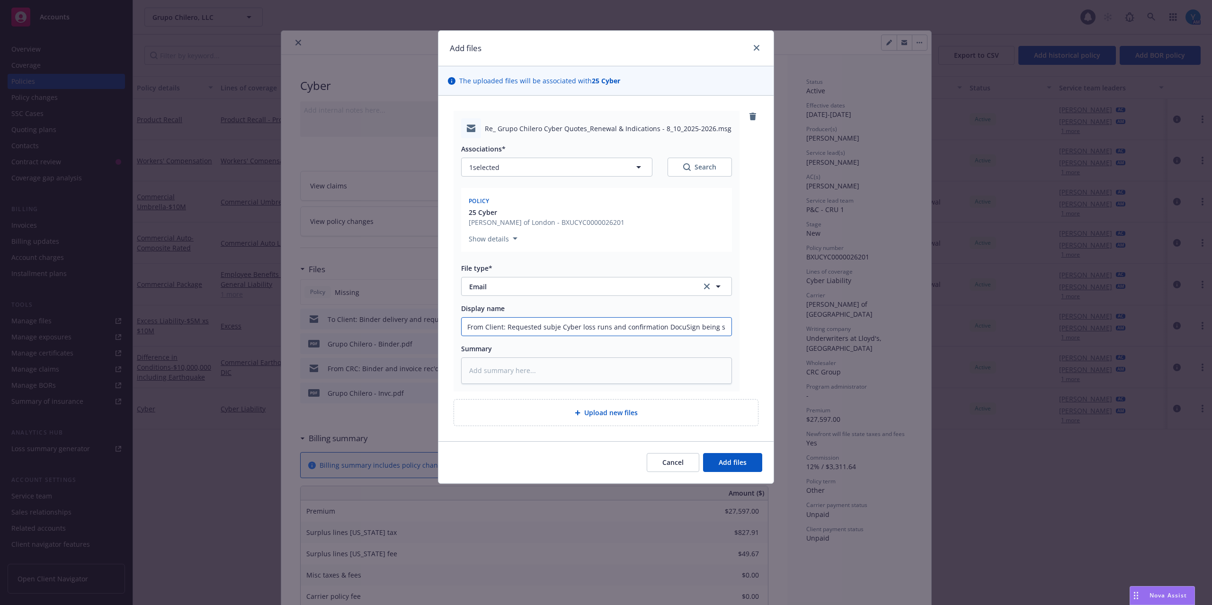
type textarea "x"
type input "From Client: Requested subjec Cyber loss runs and confirmation DocuSign being s…"
type textarea "x"
type input "From Client: Requested subject Cyber loss runs and confirmation DocuSign being …"
type textarea "x"
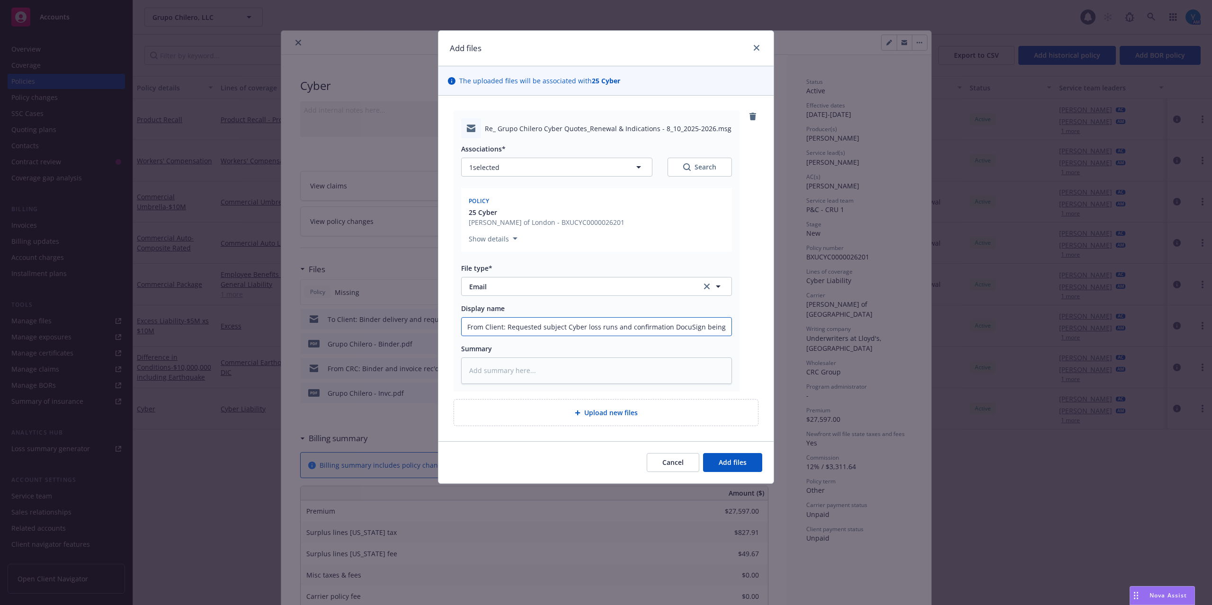
type input "From Client: Requested subjecti Cyber loss runs and confirmation DocuSign being…"
type textarea "x"
type input "From Client: Requested subjectiv Cyber loss runs and confirmation DocuSign bein…"
type textarea "x"
type input "From Client: Requested subjectivi Cyber loss runs and confirmation DocuSign bei…"
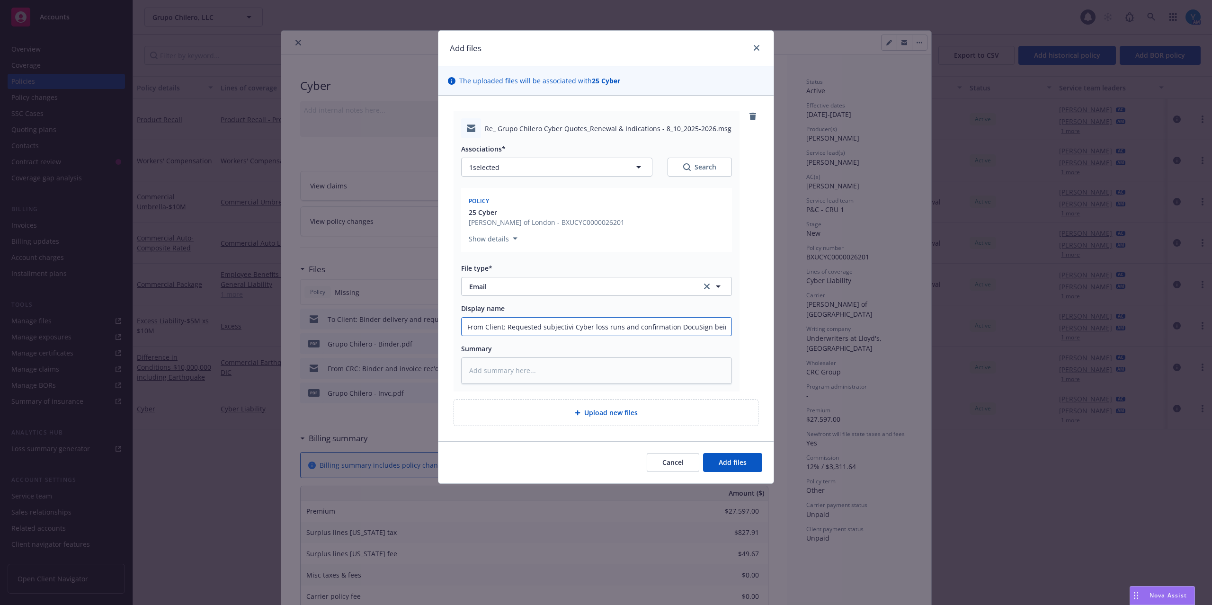
type textarea "x"
type input "From Client: Requested subjectivit Cyber loss runs and confirmation DocuSign be…"
type textarea "x"
type input "From Client: Requested subjectiviti Cyber loss runs and confirmation DocuSign b…"
type textarea "x"
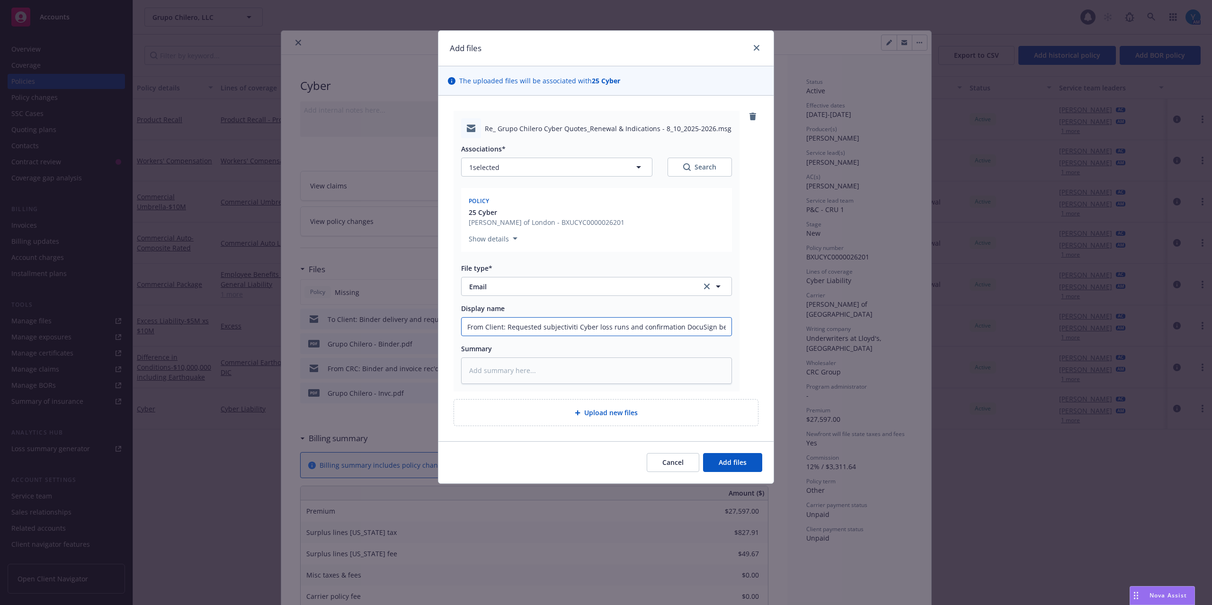
type input "From Client: Requested subjectivitie Cyber loss runs and confirmation DocuSign …"
type textarea "x"
type input "From Client: Requested subjectivities Cyber loss runs and confirmation DocuSign…"
type textarea "x"
type input "From Client: Requested subjectivities:Cyber loss runs and confirmation DocuSign…"
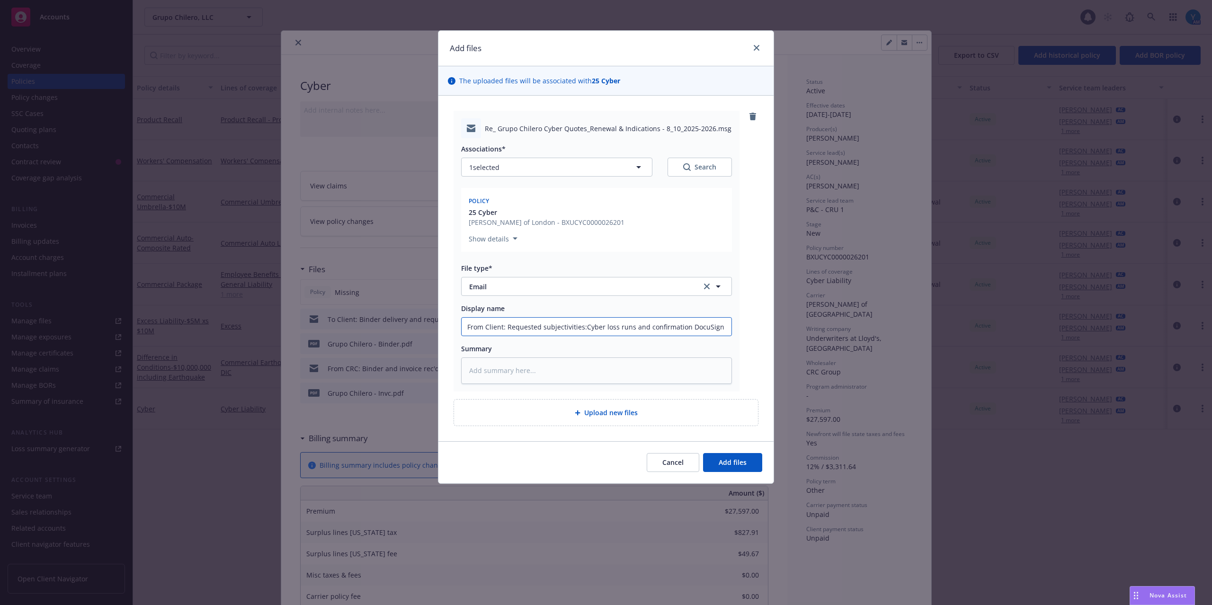
type textarea "x"
type input "From Client: Requested subjectivitiesCyber loss runs and confirmation DocuSign …"
drag, startPoint x: 661, startPoint y: 326, endPoint x: 794, endPoint y: 331, distance: 133.2
click at [794, 331] on div "Add files The uploaded files will be associated with 25 Cyber Re_ Grupo Chilero…" at bounding box center [606, 302] width 1212 height 605
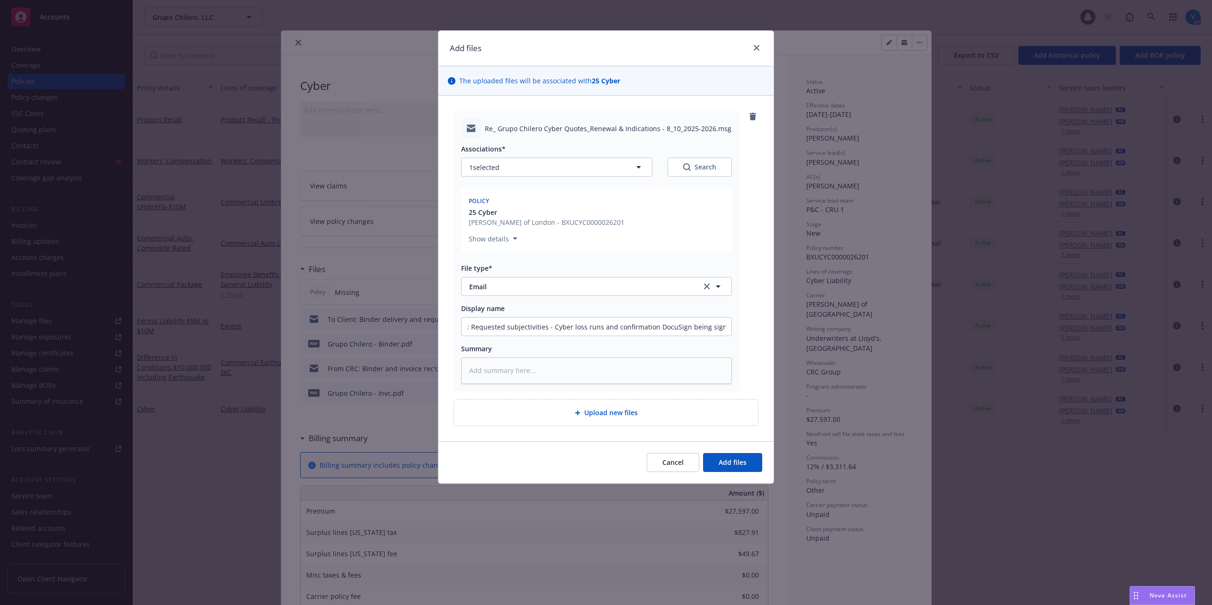
scroll to position [0, 0]
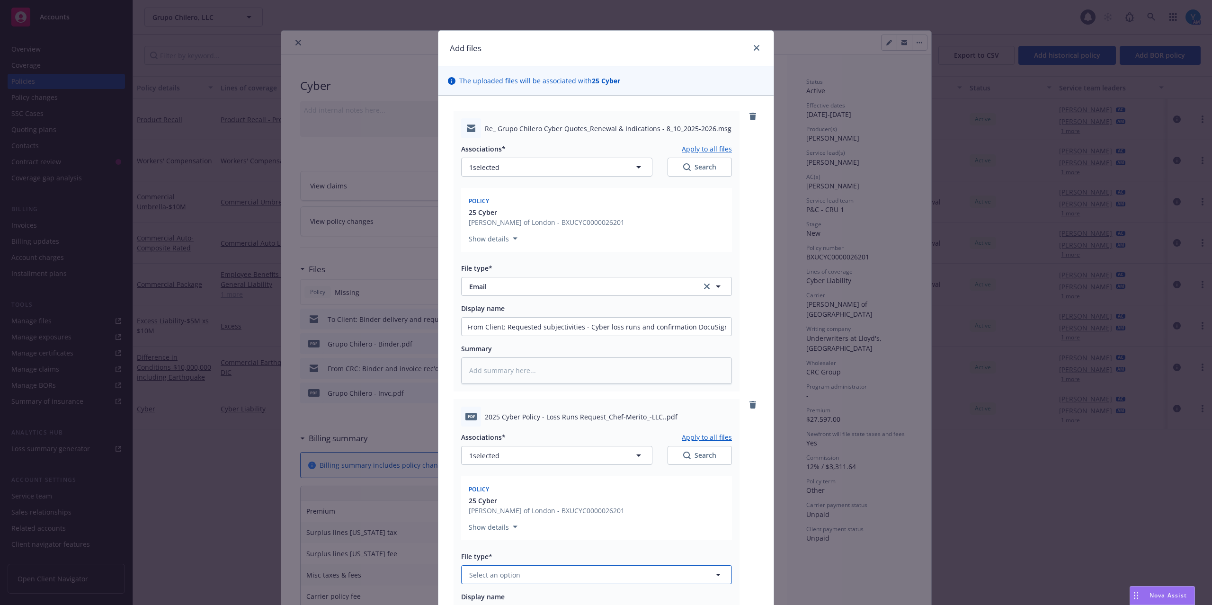
drag, startPoint x: 521, startPoint y: 569, endPoint x: 525, endPoint y: 563, distance: 7.1
click at [522, 568] on button "Select an option" at bounding box center [596, 574] width 271 height 19
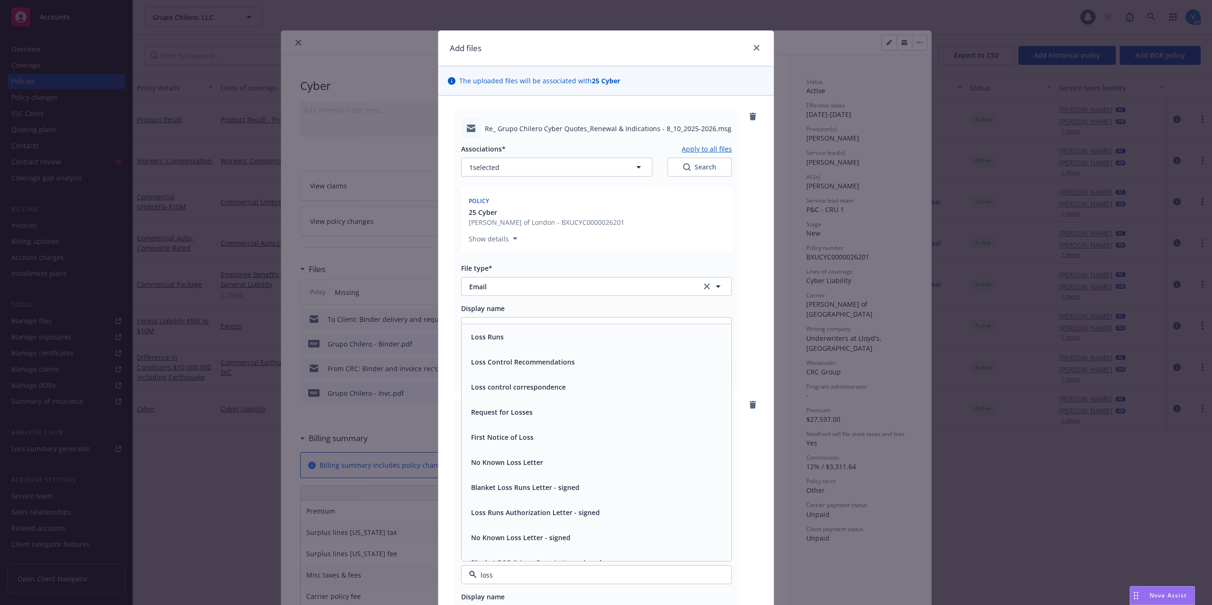
click at [508, 339] on div "Loss Runs" at bounding box center [596, 337] width 259 height 14
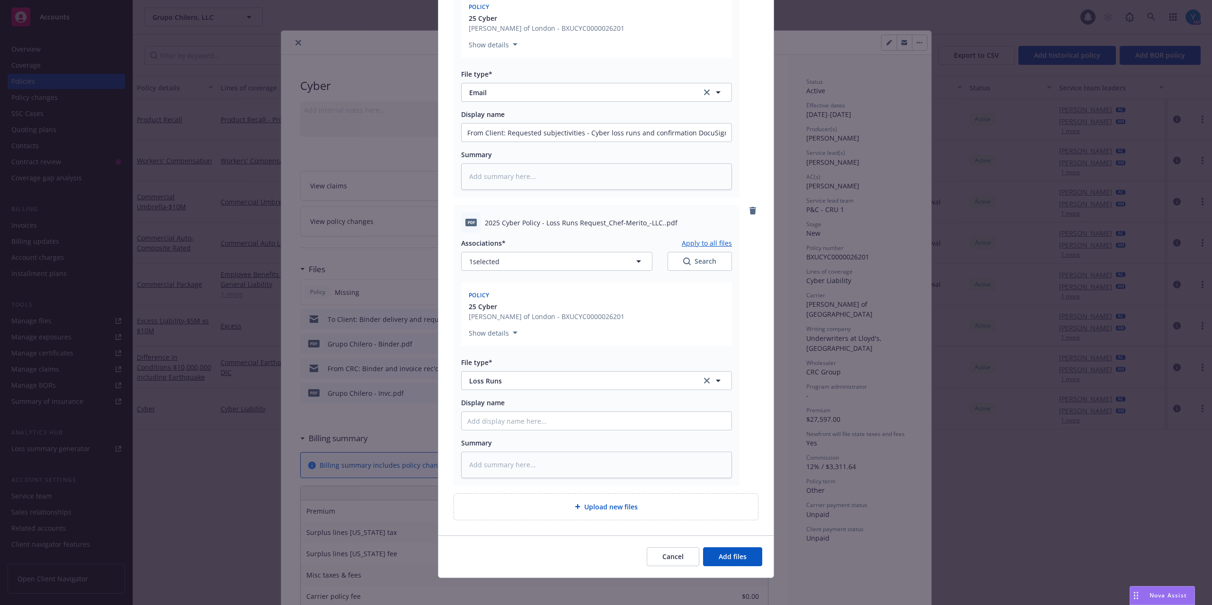
scroll to position [198, 0]
click at [549, 260] on button "1 selected" at bounding box center [556, 258] width 191 height 19
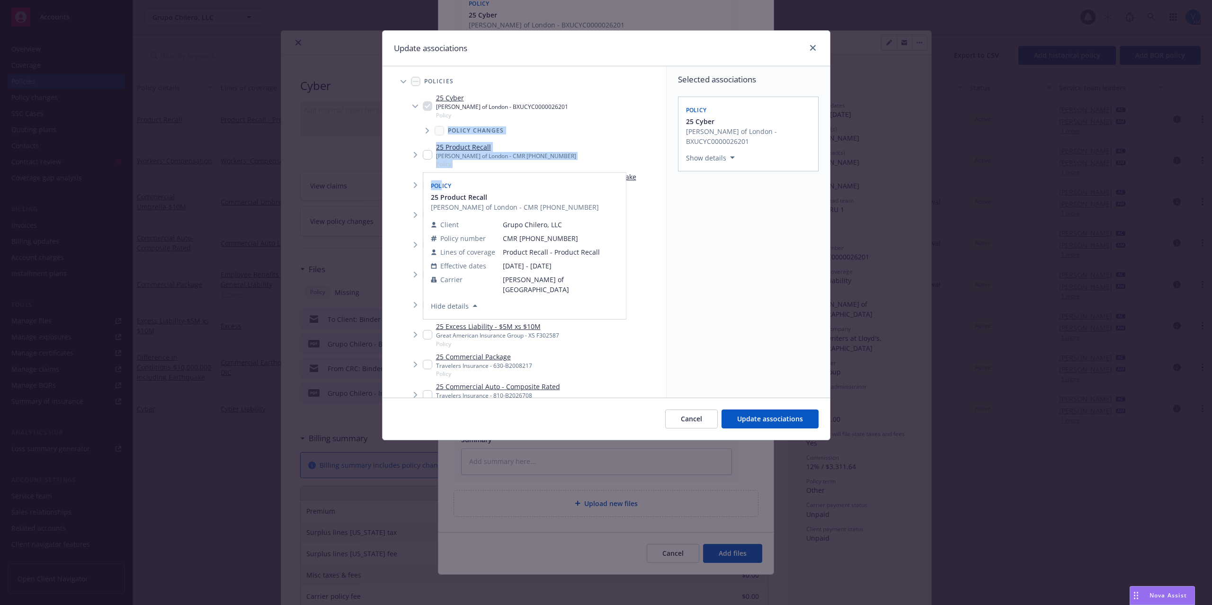
drag, startPoint x: 439, startPoint y: 173, endPoint x: 440, endPoint y: 204, distance: 30.8
click at [441, 195] on ul "25 Cyber Lloyd's of London - BXUCYC0000026201 Policy Policy changes 25 Product …" at bounding box center [529, 265] width 274 height 349
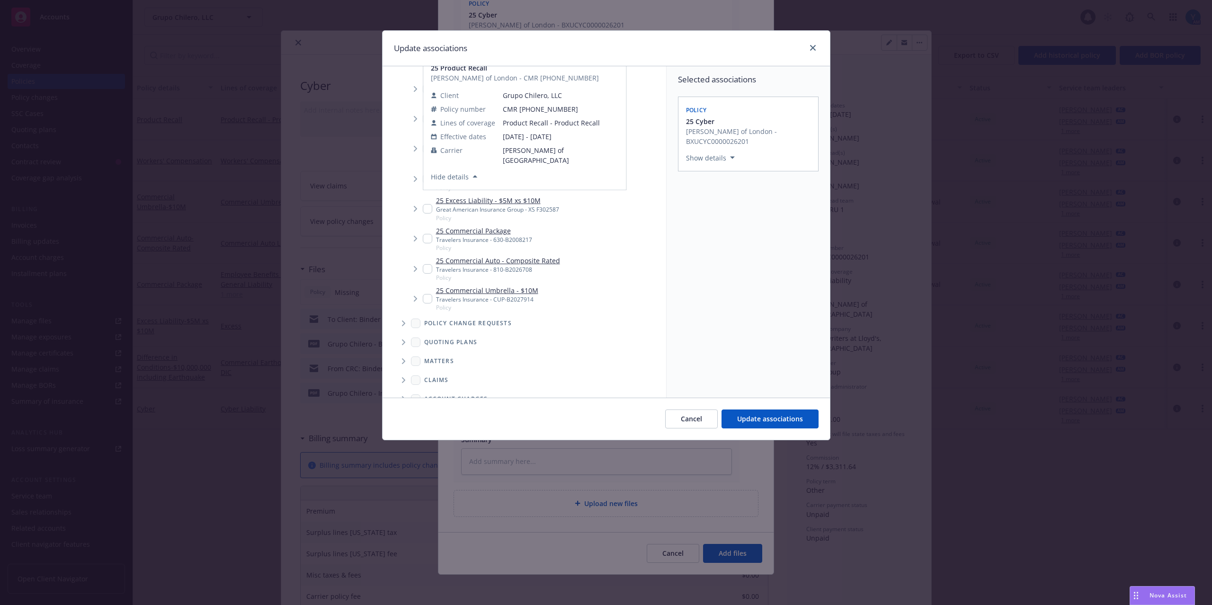
click at [732, 237] on div "Selected associations Policy 25 Cyber Lloyd's of London - BXUCYC0000026201 Show…" at bounding box center [748, 231] width 163 height 331
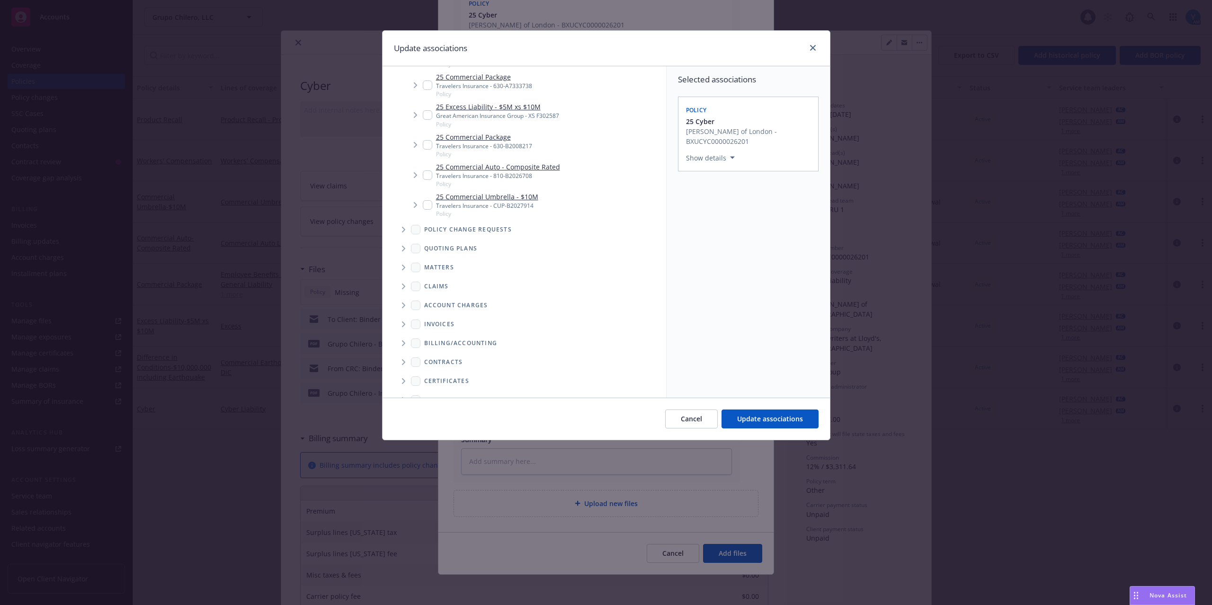
scroll to position [294, 0]
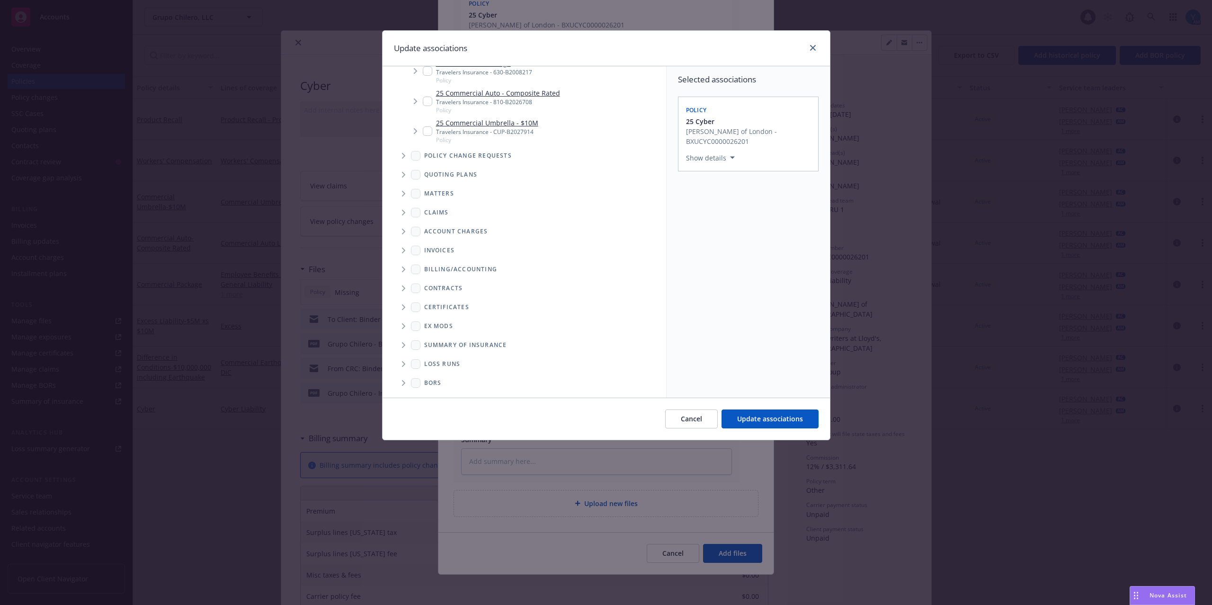
click at [402, 362] on icon "Folder Tree Example" at bounding box center [404, 364] width 4 height 6
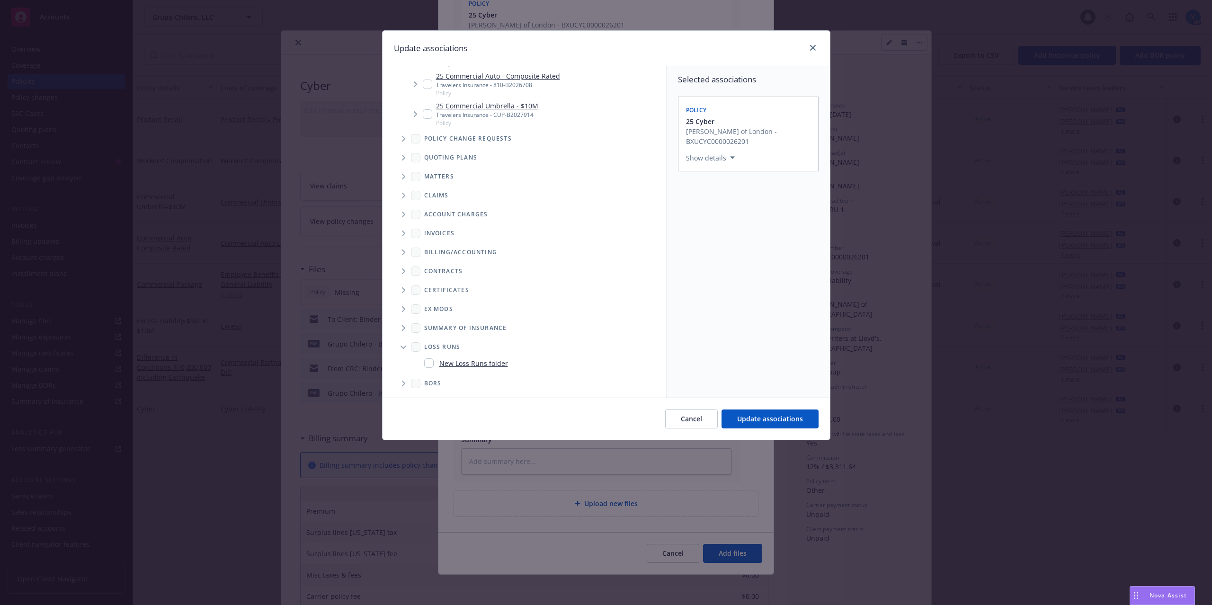
click at [472, 363] on link "New Loss Runs folder" at bounding box center [473, 363] width 69 height 10
click at [743, 217] on div "Select an option" at bounding box center [744, 221] width 101 height 9
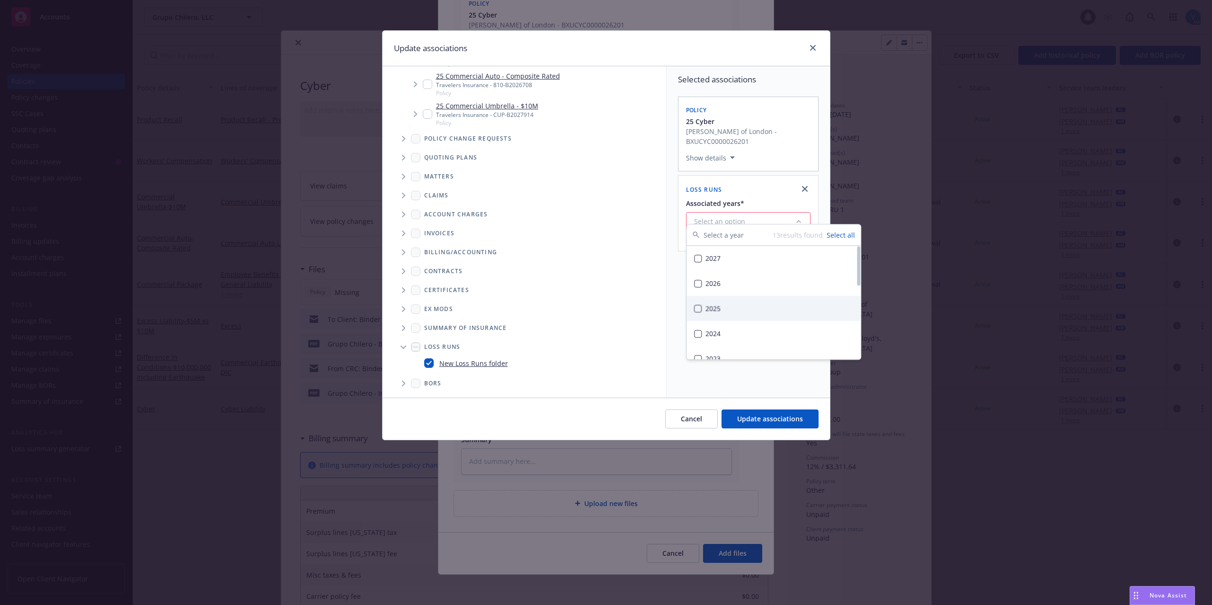
click at [700, 311] on button "Suggestions" at bounding box center [698, 309] width 8 height 8
click at [799, 76] on span "Selected associations" at bounding box center [748, 79] width 141 height 11
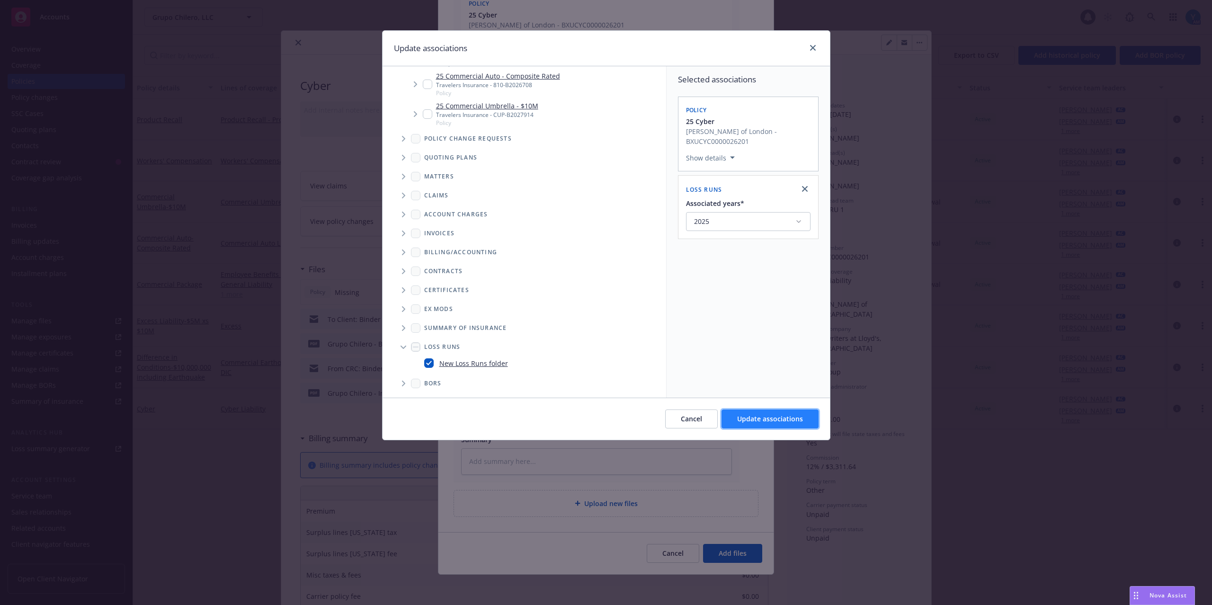
click at [765, 421] on span "Update associations" at bounding box center [770, 418] width 66 height 9
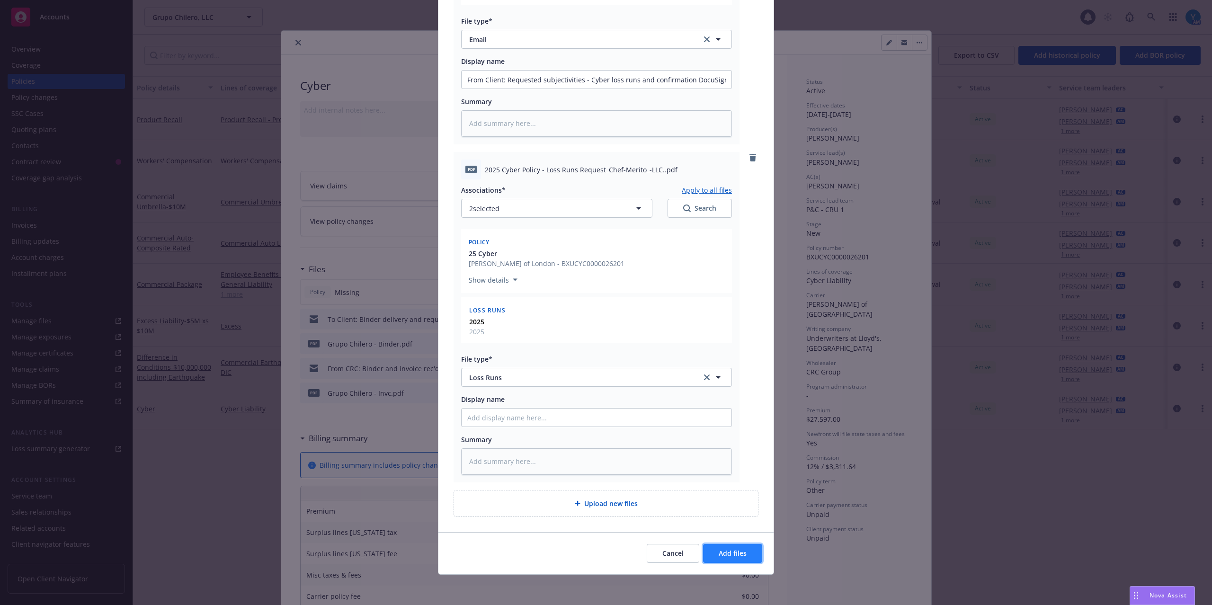
click at [745, 557] on button "Add files" at bounding box center [732, 553] width 59 height 19
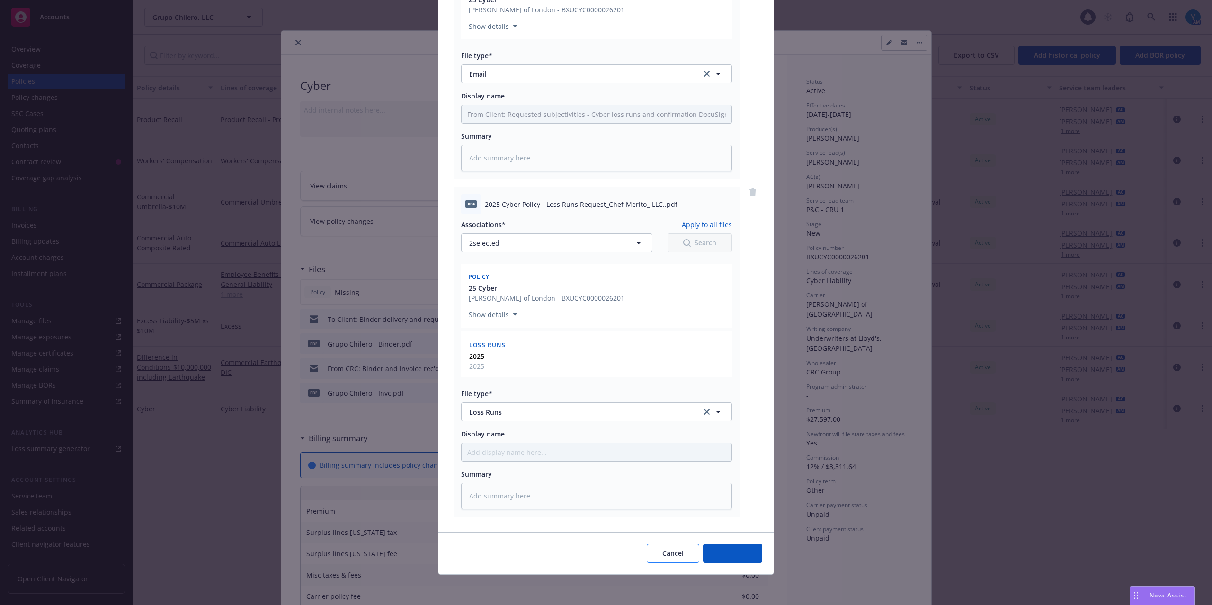
scroll to position [213, 0]
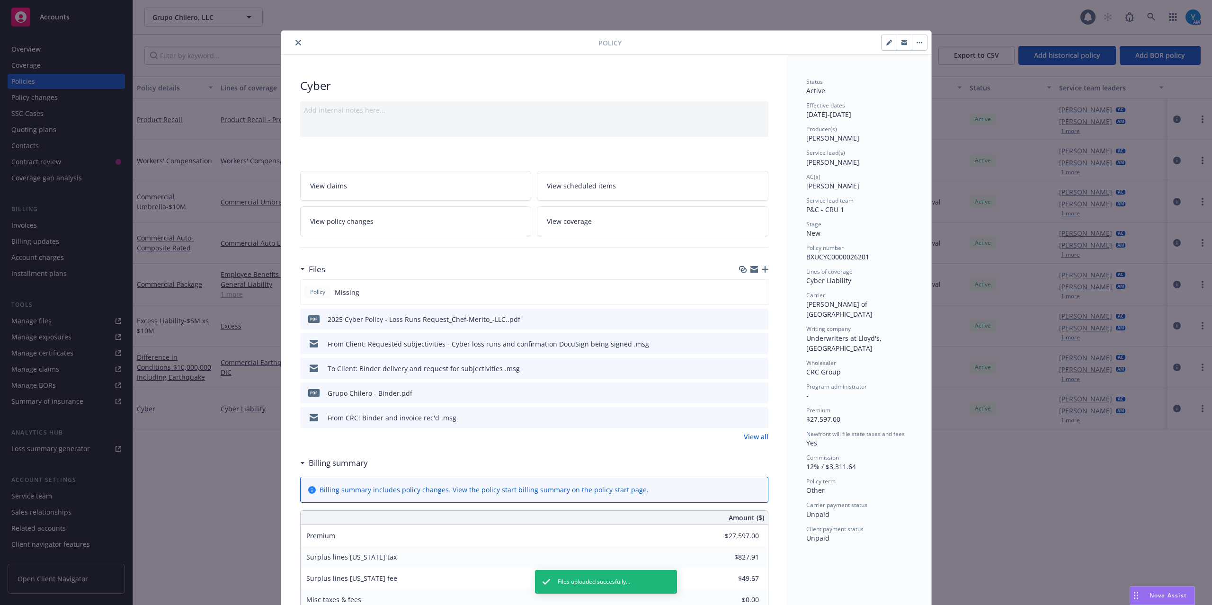
click at [294, 38] on button "close" at bounding box center [298, 42] width 11 height 11
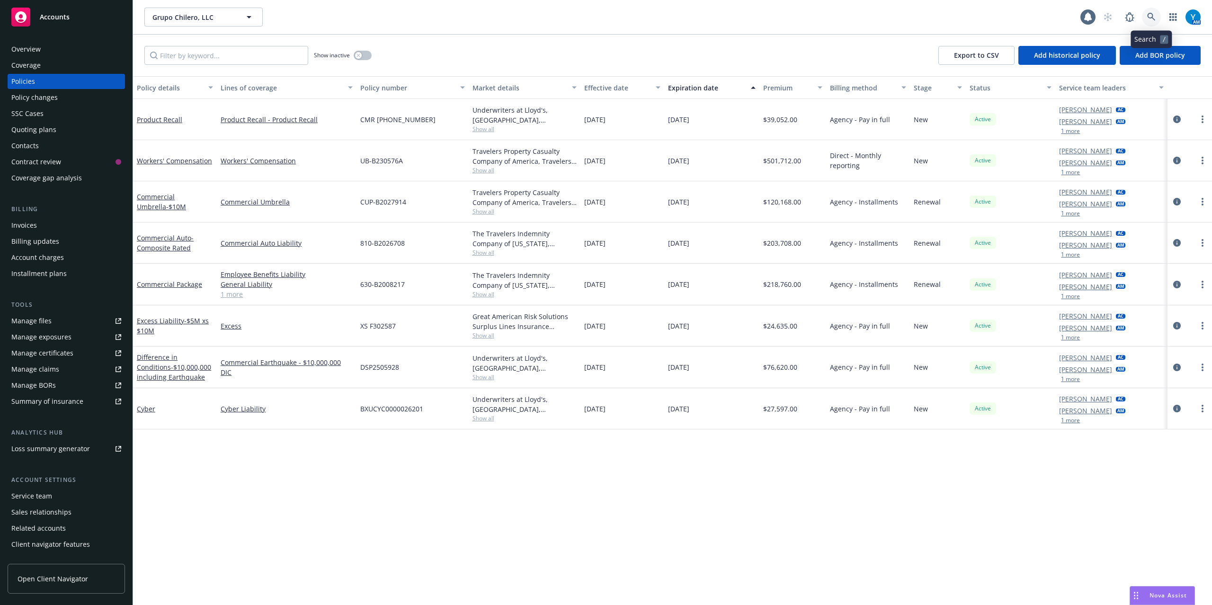
click at [1147, 14] on link at bounding box center [1151, 17] width 19 height 19
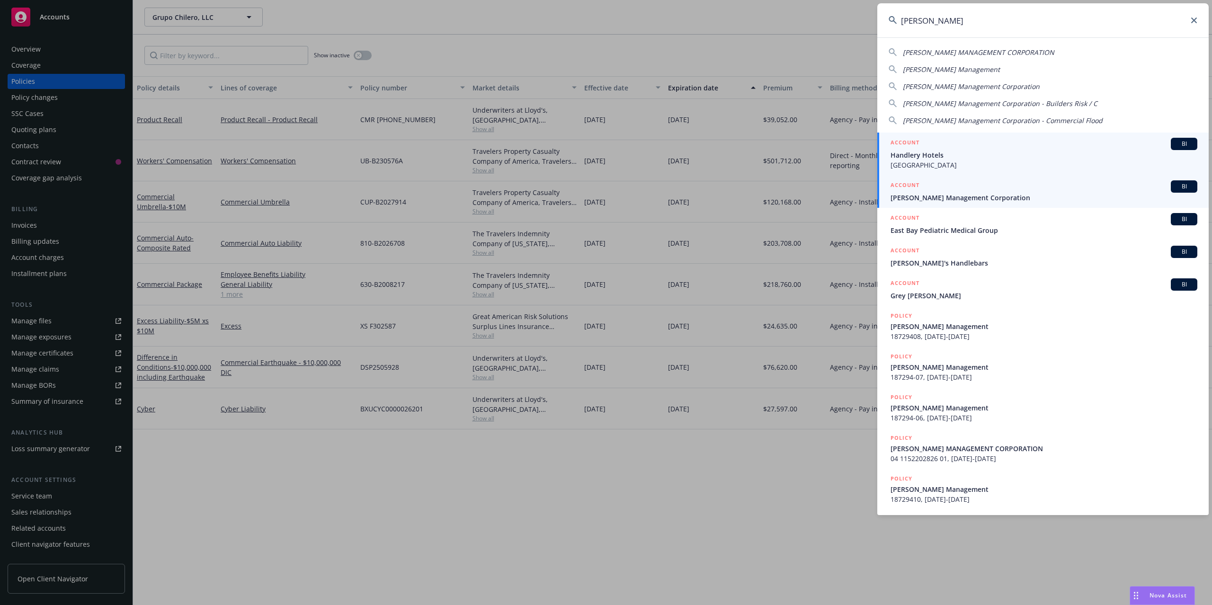
click at [948, 199] on span "[PERSON_NAME] Management Corporation" at bounding box center [1044, 198] width 307 height 10
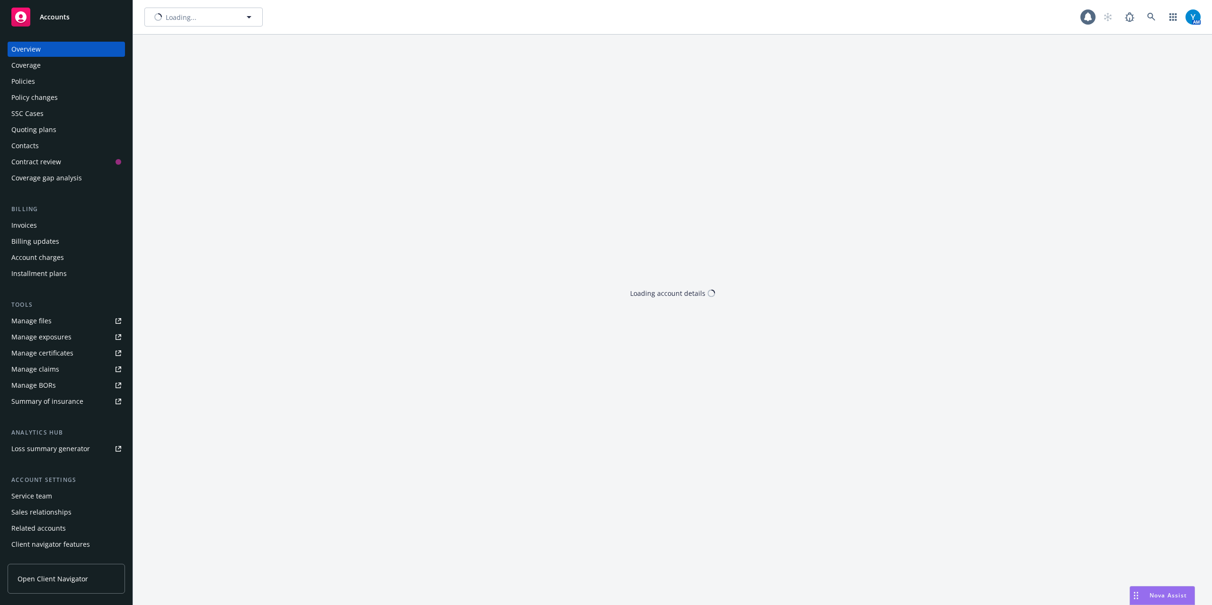
click at [58, 131] on div "Quoting plans" at bounding box center [66, 129] width 110 height 15
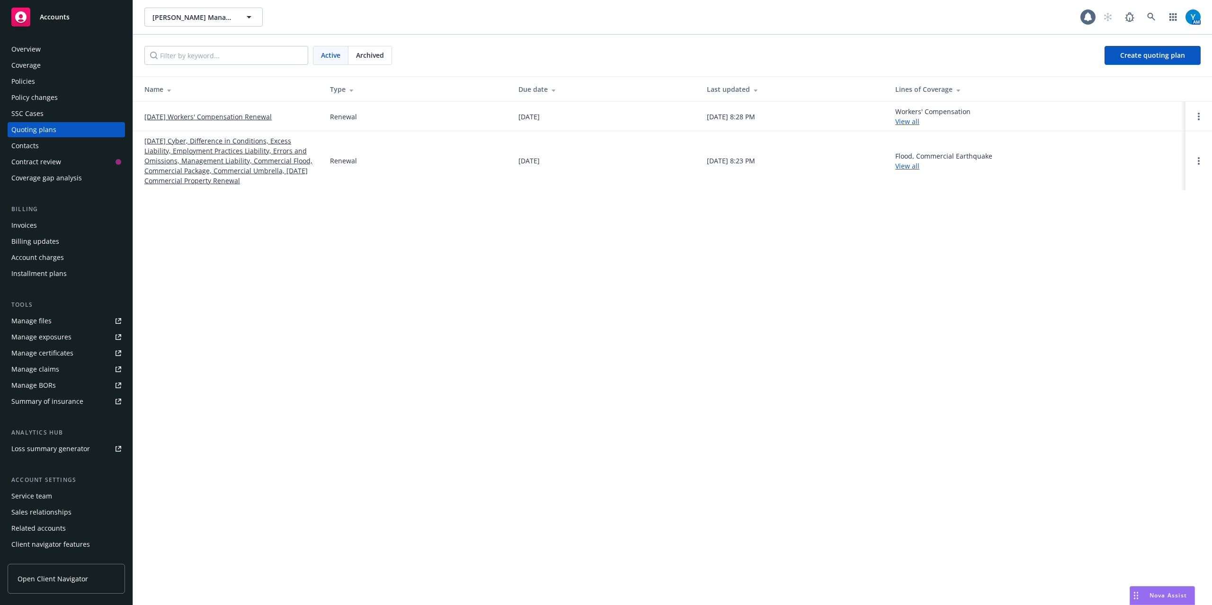
click at [204, 152] on link "[DATE] Cyber, Difference in Conditions, Excess Liability, Employment Practices …" at bounding box center [229, 161] width 170 height 50
